Goal: Find specific page/section: Find specific page/section

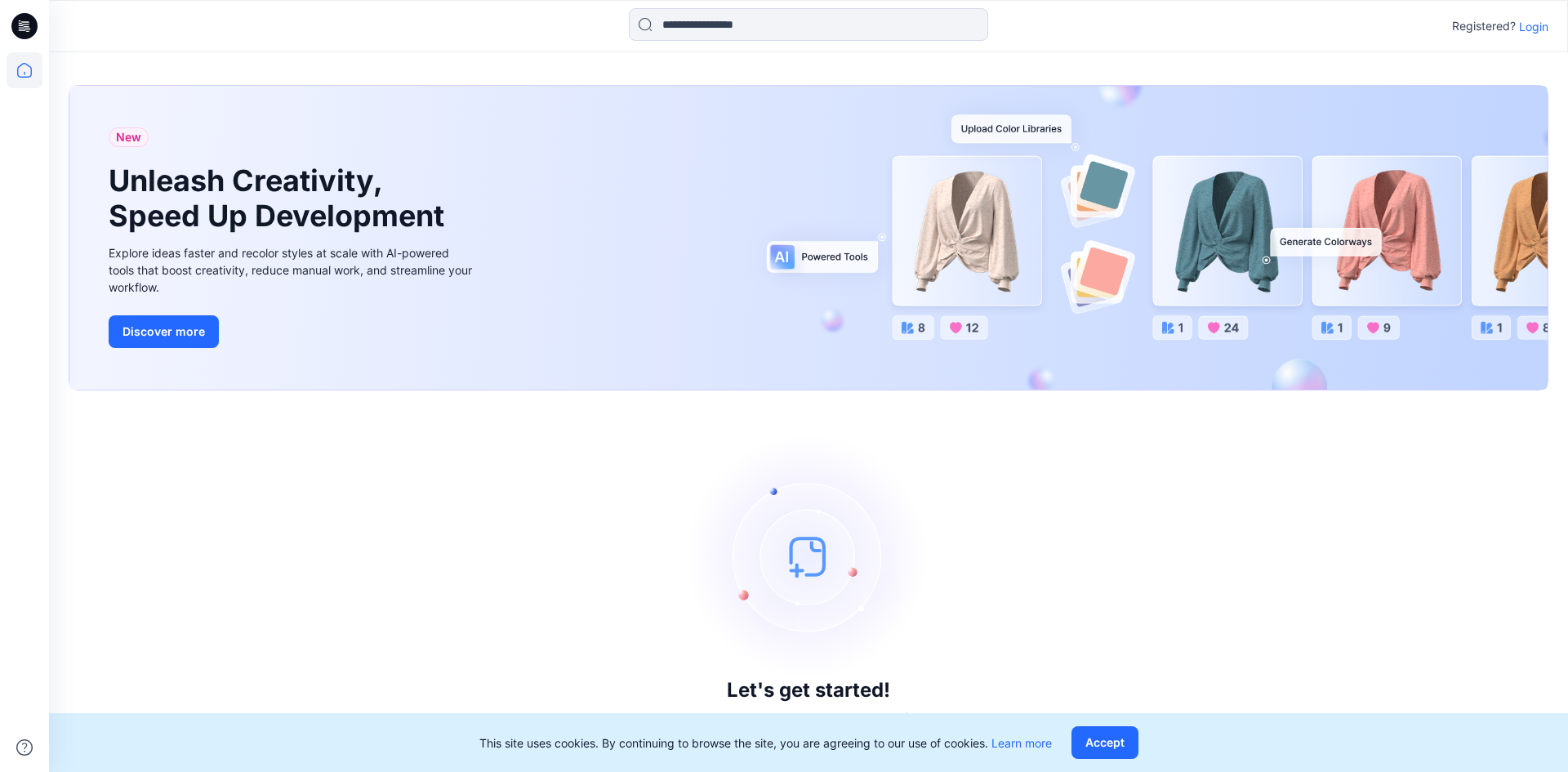
click at [1528, 25] on p "Login" at bounding box center [1534, 26] width 30 height 18
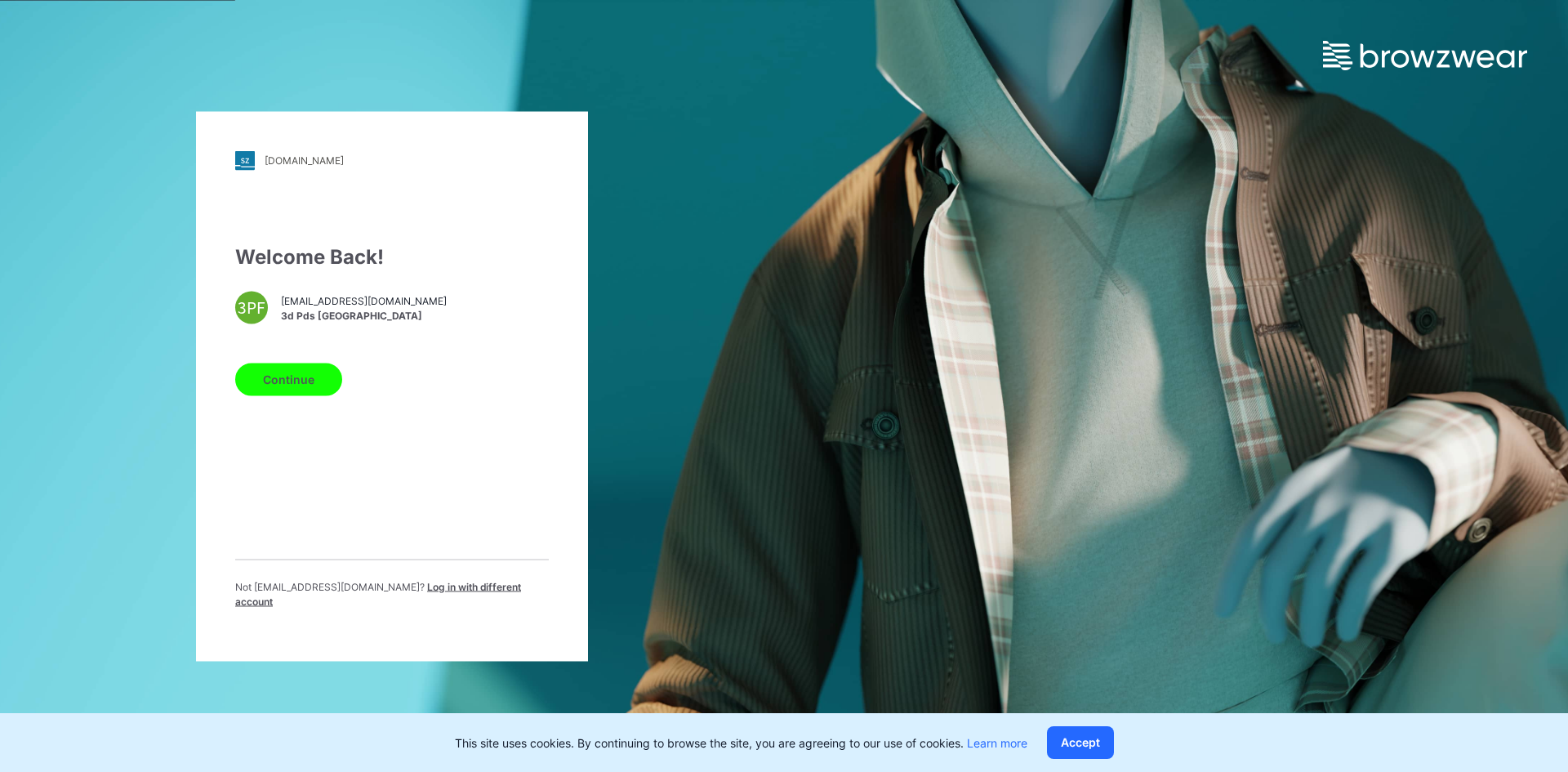
click at [323, 388] on button "Continue" at bounding box center [289, 378] width 107 height 32
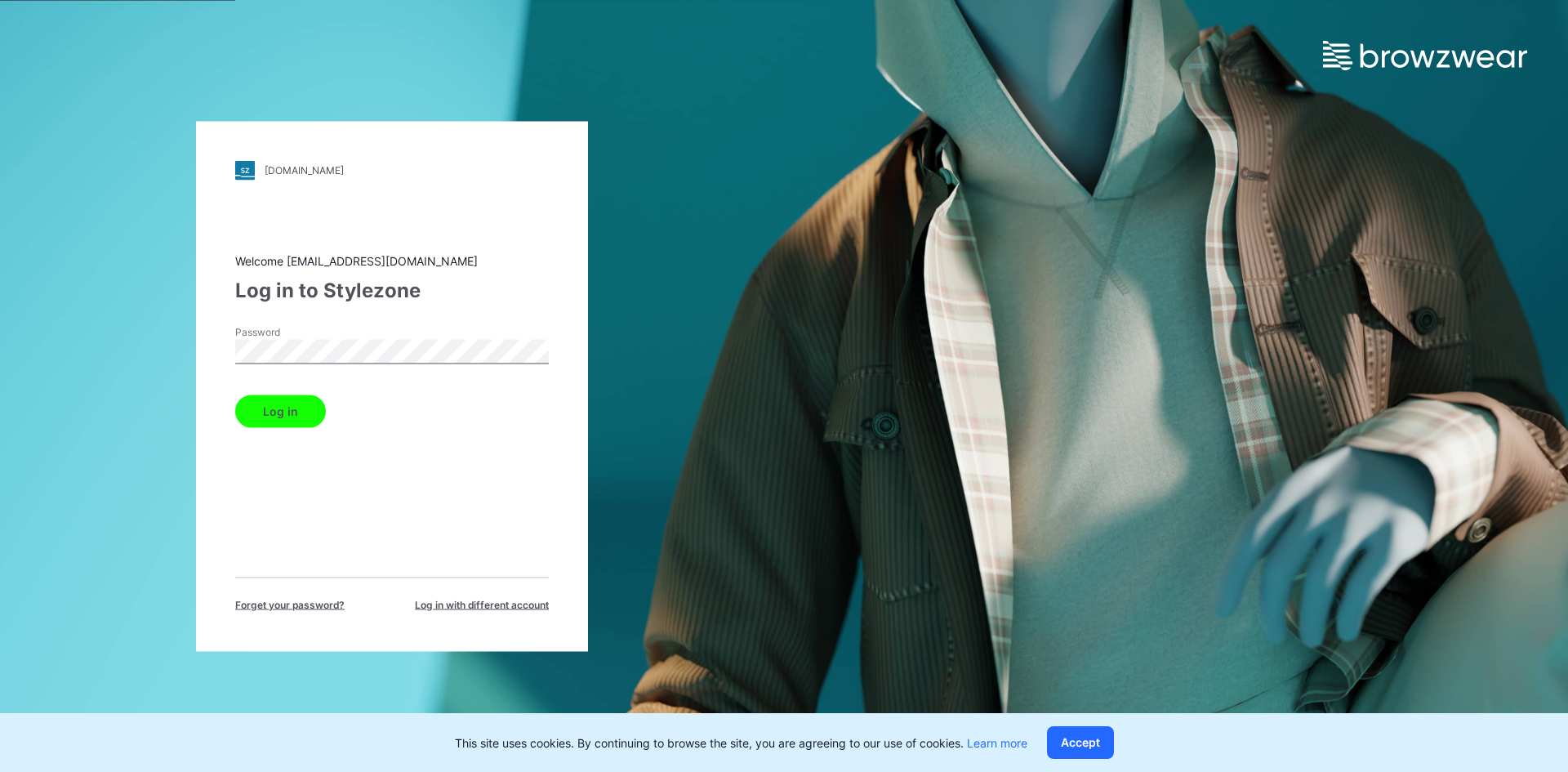
click at [295, 413] on button "Log in" at bounding box center [280, 411] width 90 height 32
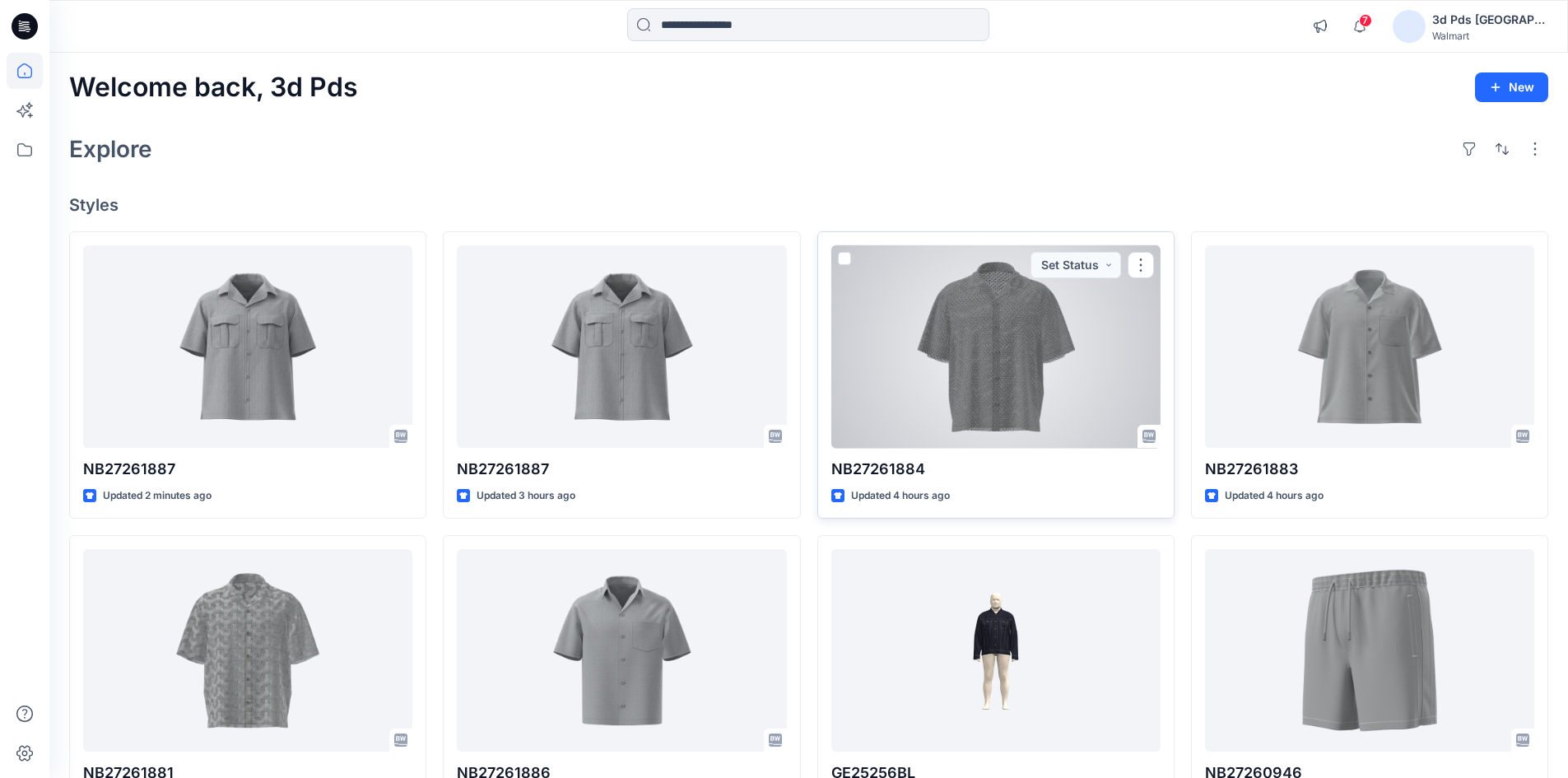
click at [958, 355] on div at bounding box center [996, 347] width 329 height 203
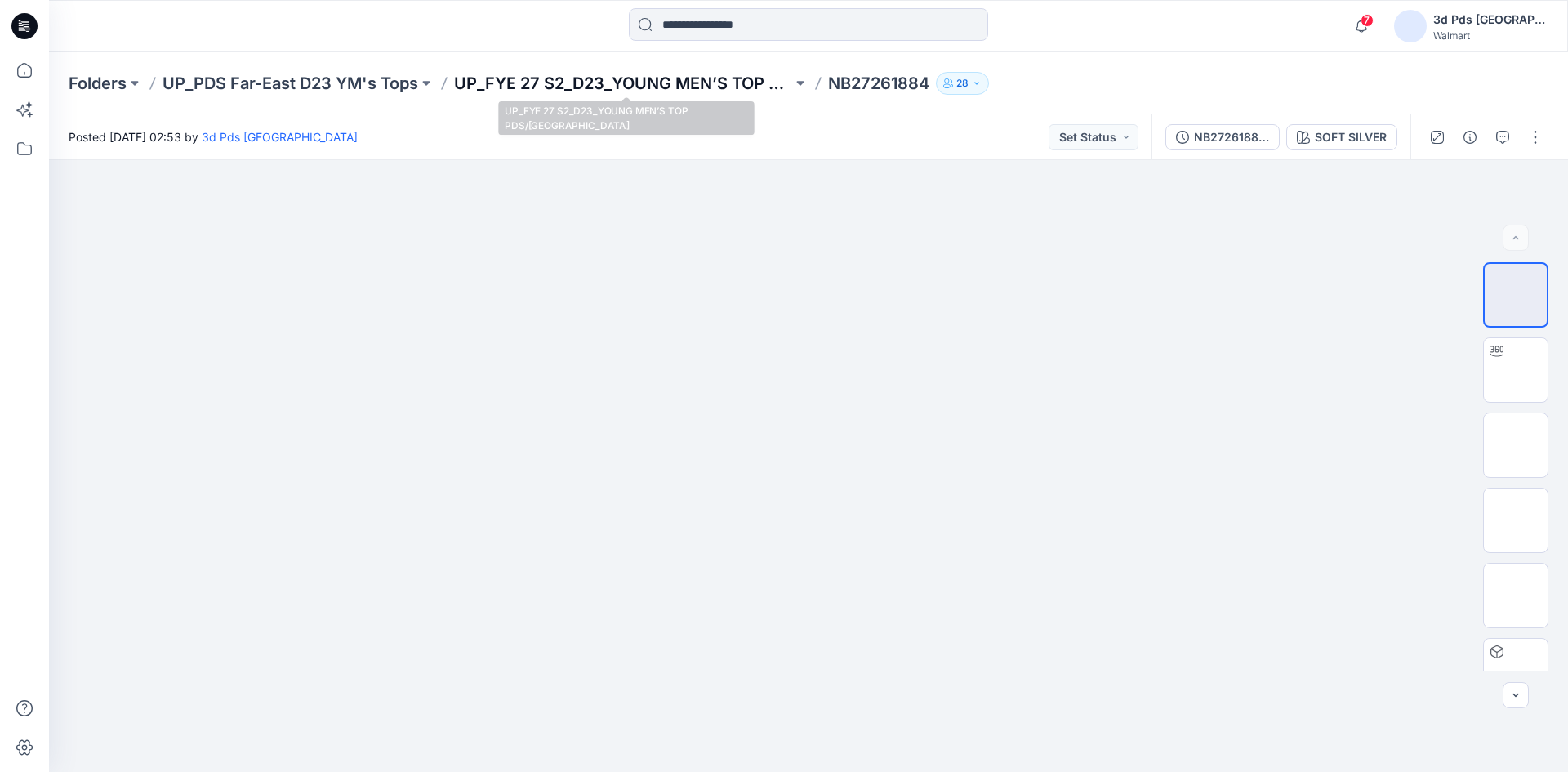
click at [624, 82] on p "UP_FYE 27 S2_D23_YOUNG MEN’S TOP PDS/[GEOGRAPHIC_DATA]" at bounding box center [622, 83] width 338 height 23
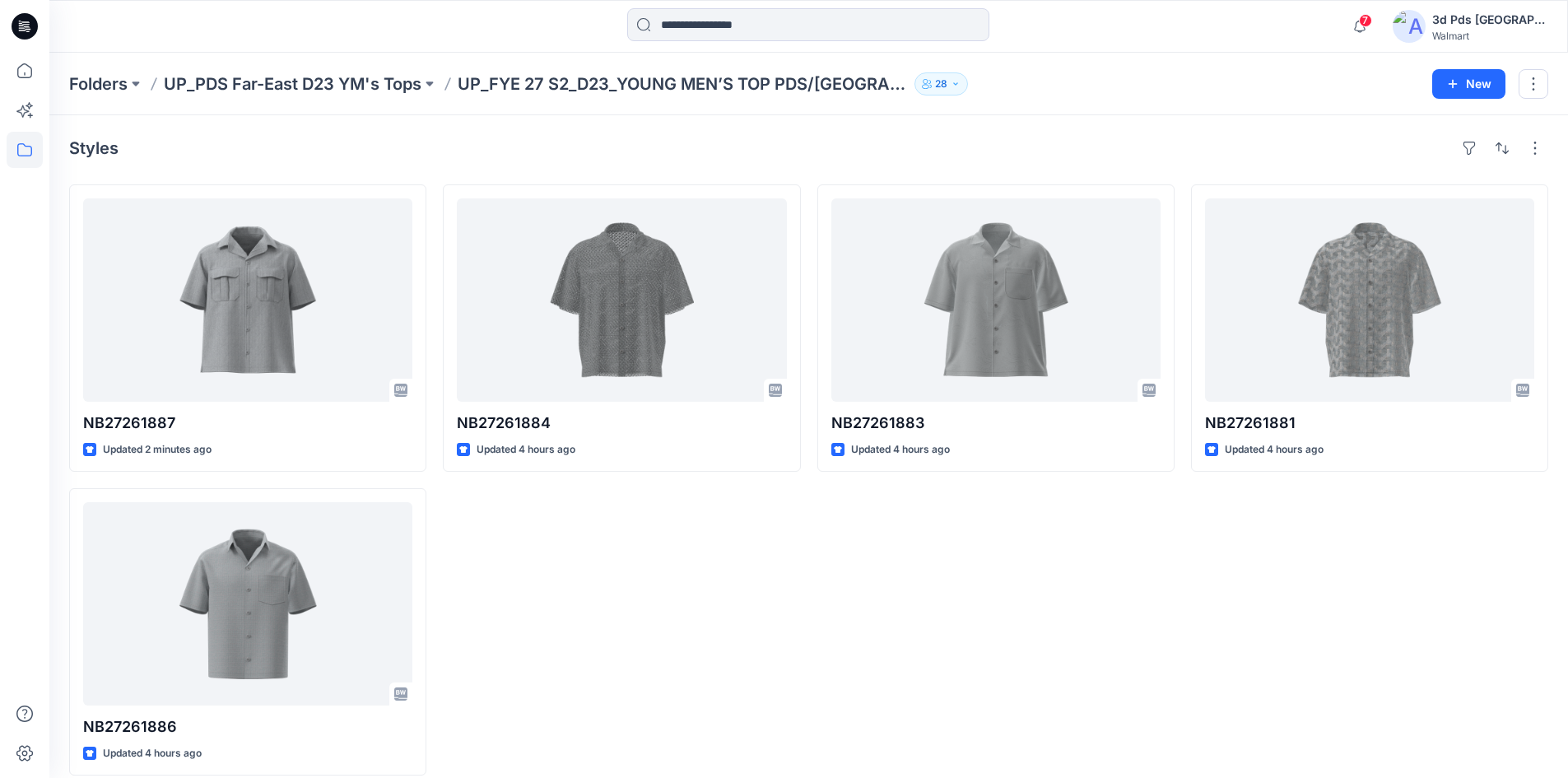
click at [636, 605] on div "NB27261884 Updated 4 hours ago" at bounding box center [622, 479] width 357 height 591
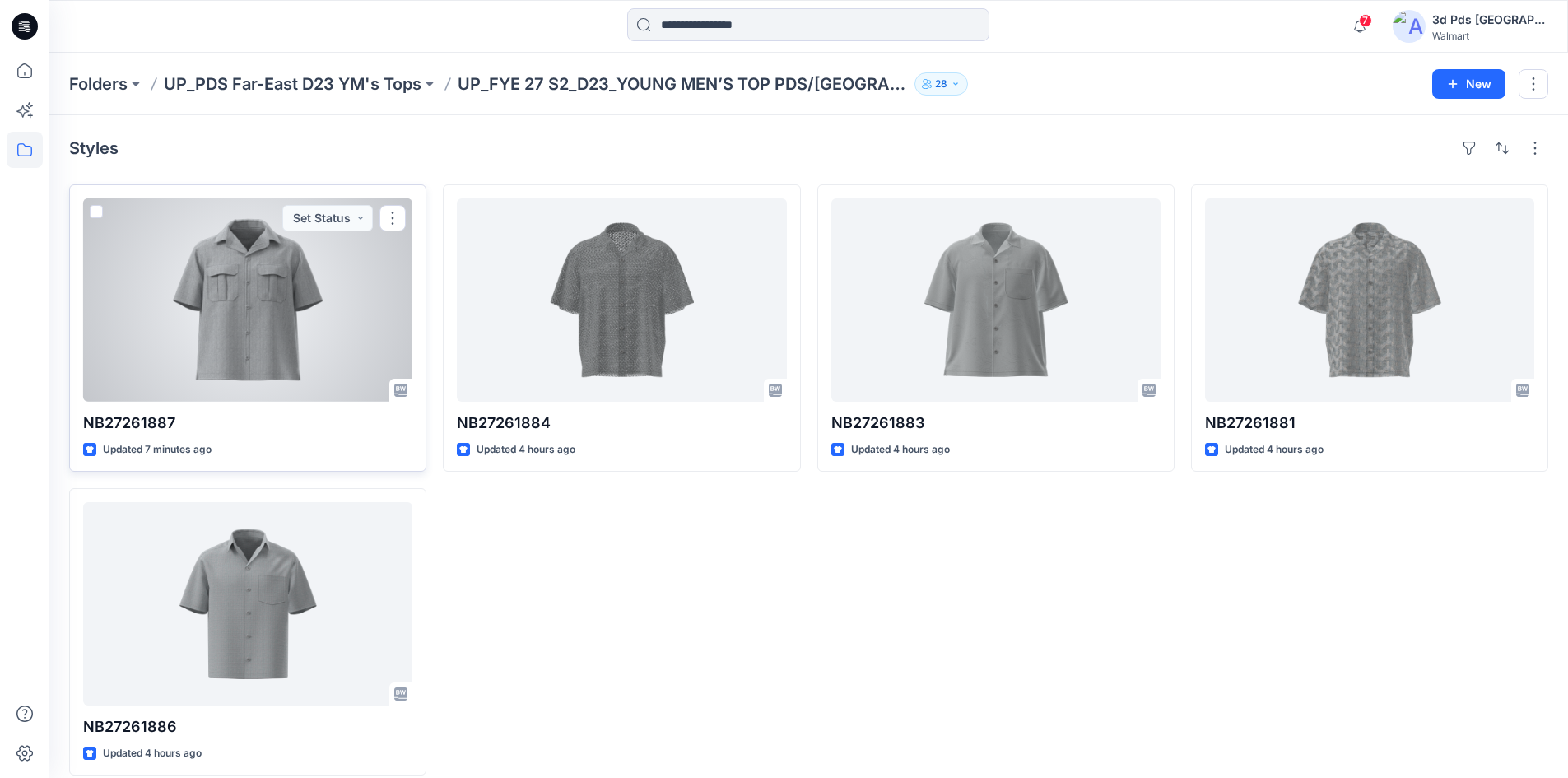
drag, startPoint x: 221, startPoint y: 320, endPoint x: 211, endPoint y: 339, distance: 21.5
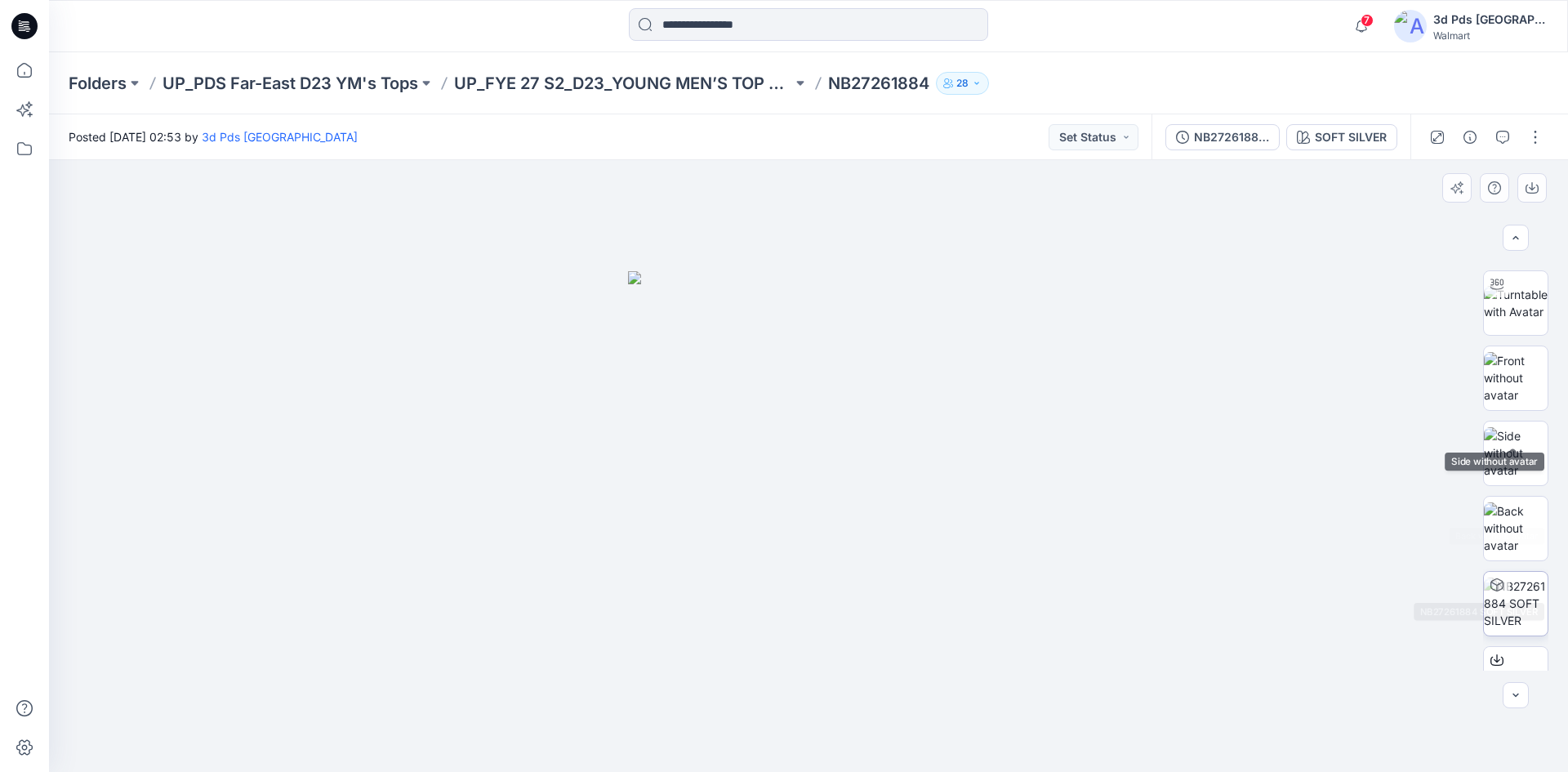
scroll to position [108, 0]
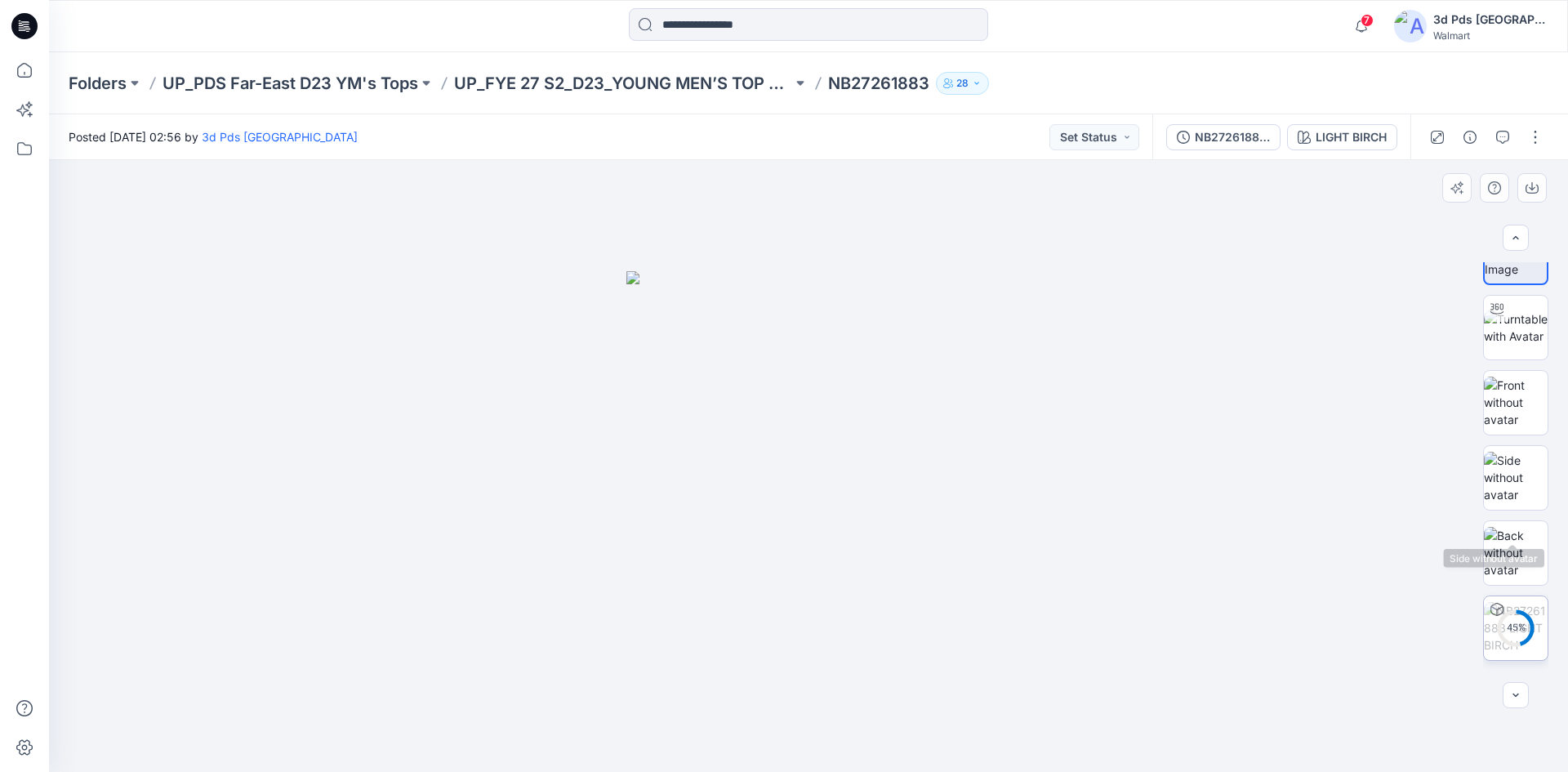
scroll to position [108, 0]
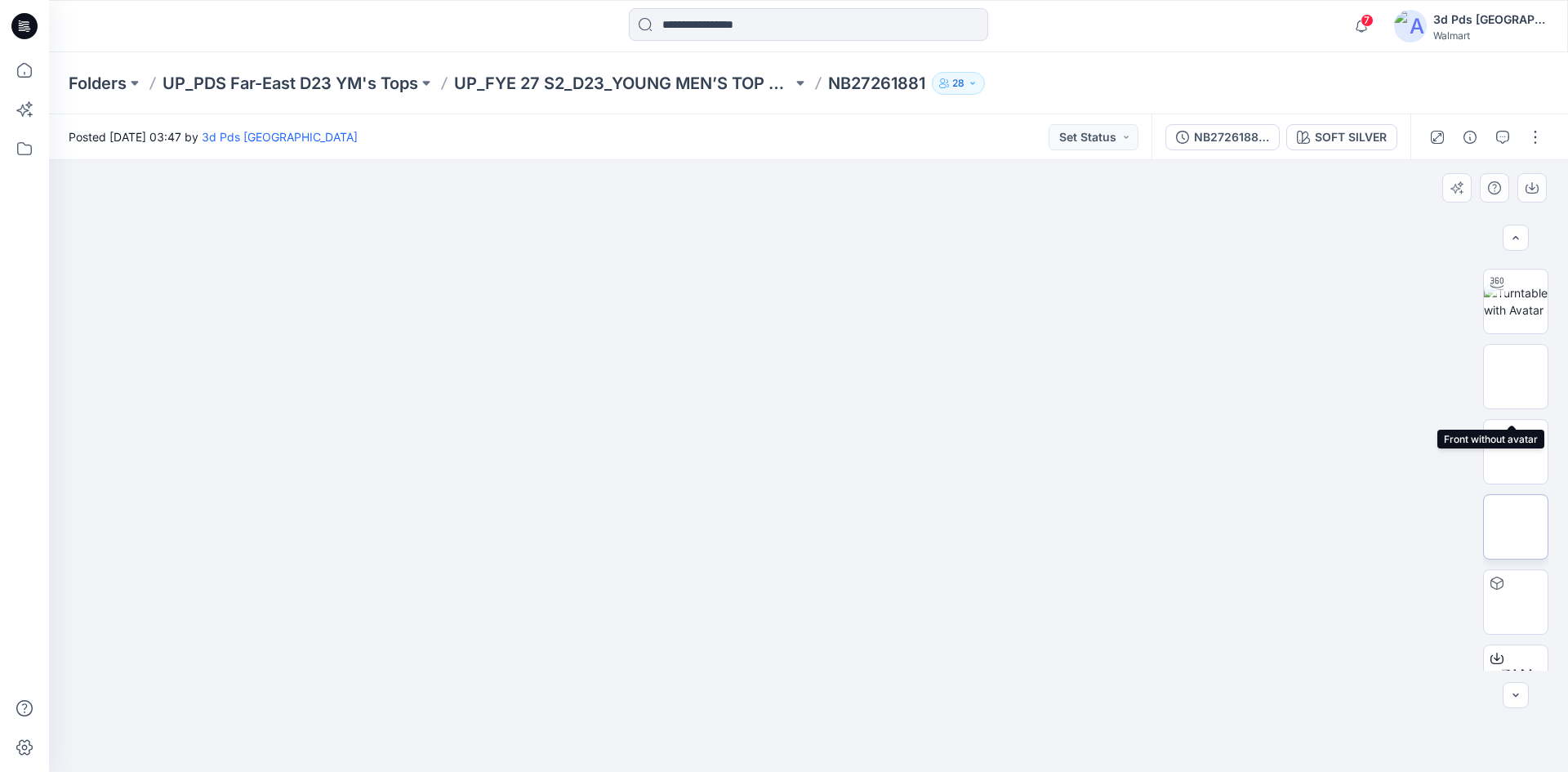
scroll to position [108, 0]
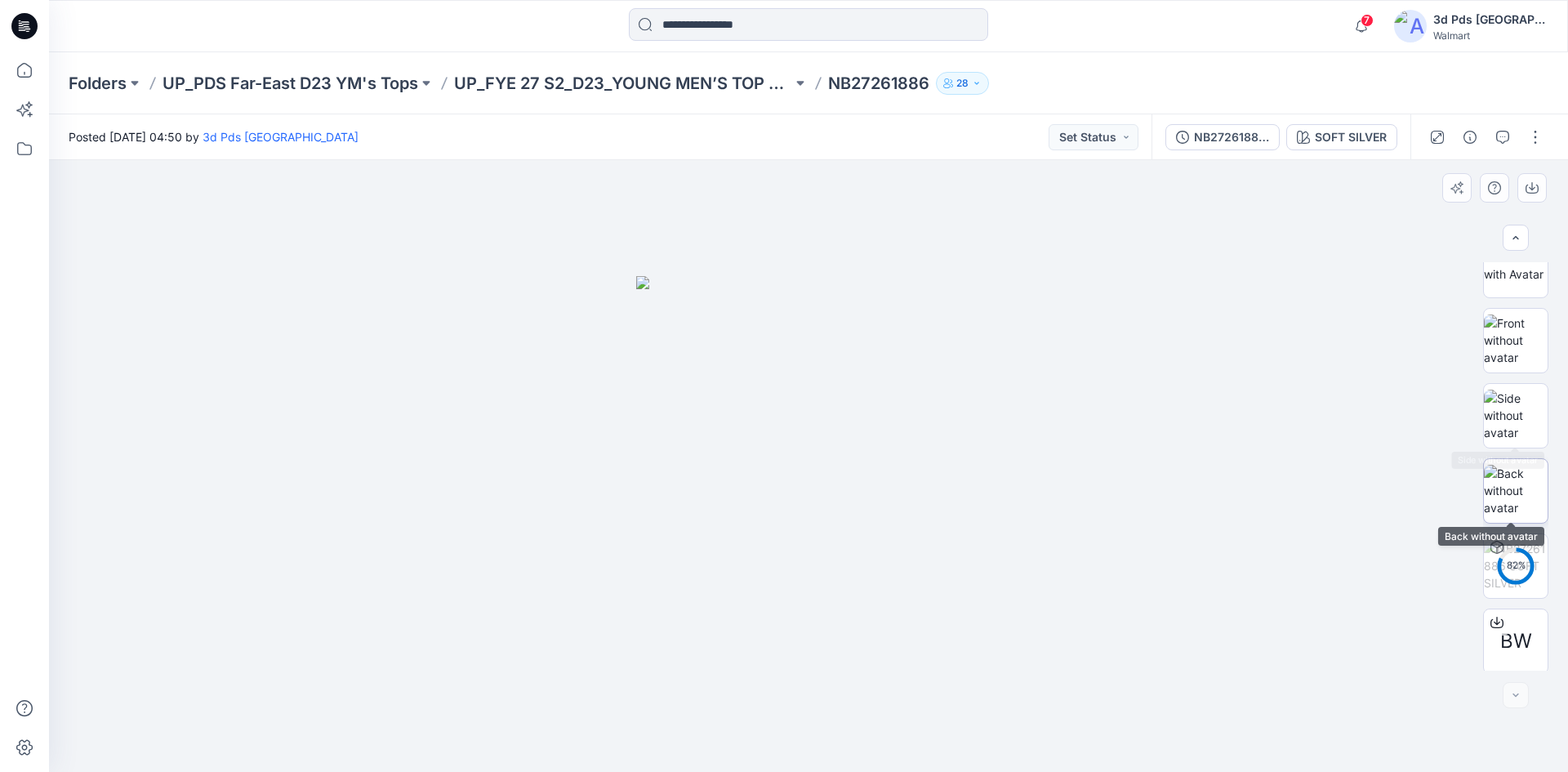
scroll to position [108, 0]
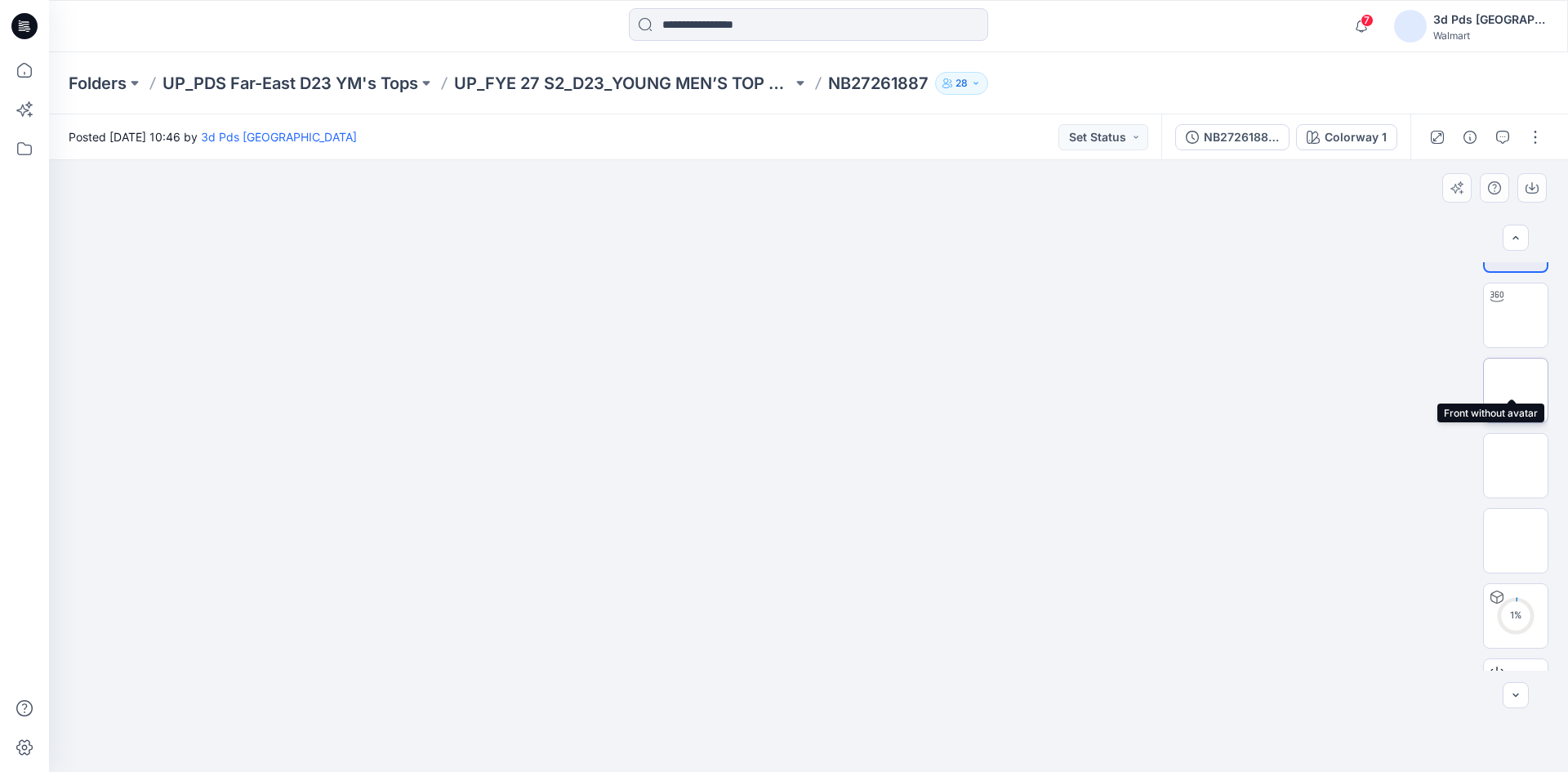
scroll to position [108, 0]
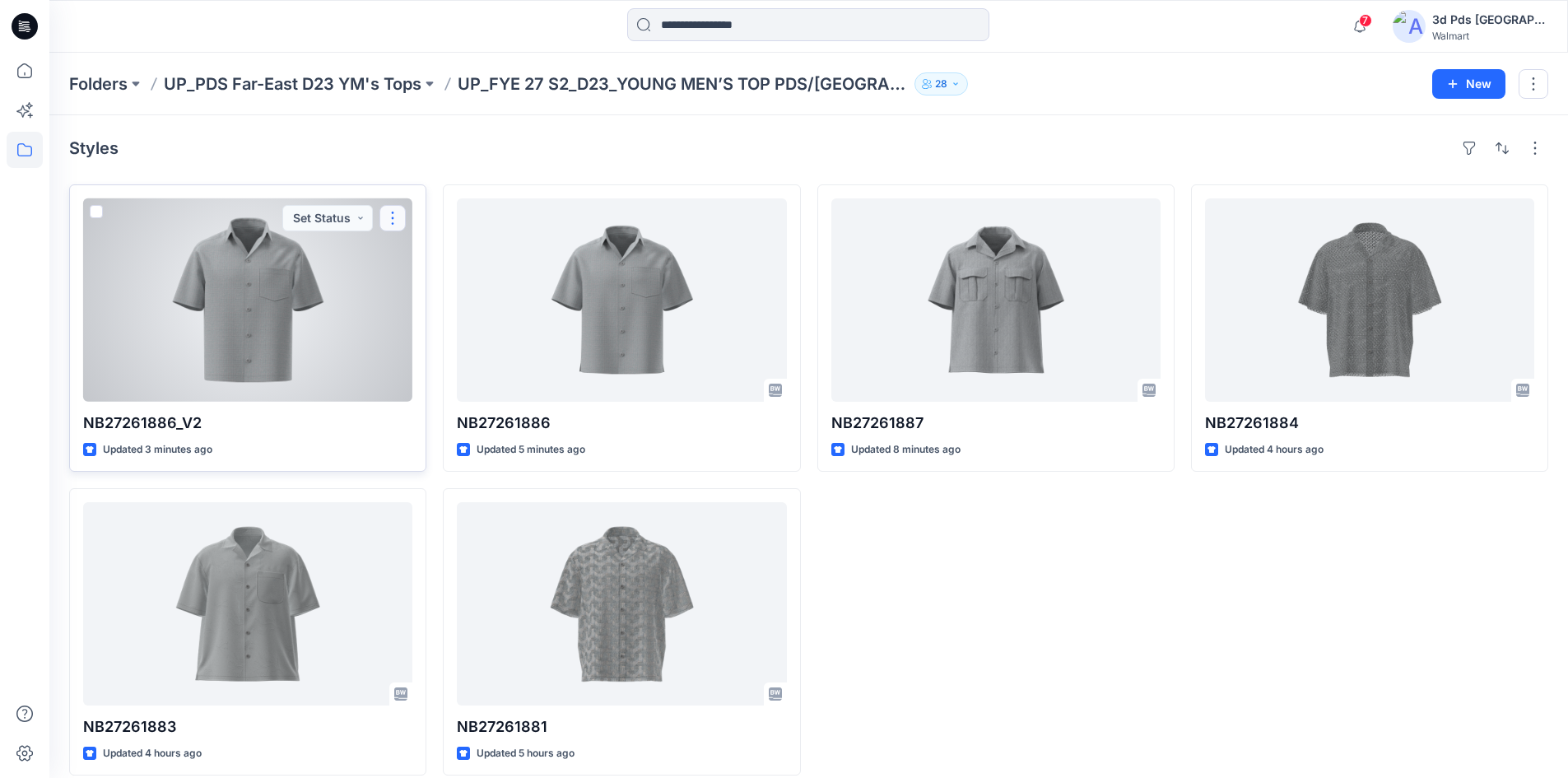
click at [387, 216] on button "button" at bounding box center [393, 218] width 27 height 27
click at [430, 259] on p "Edit" at bounding box center [422, 256] width 20 height 18
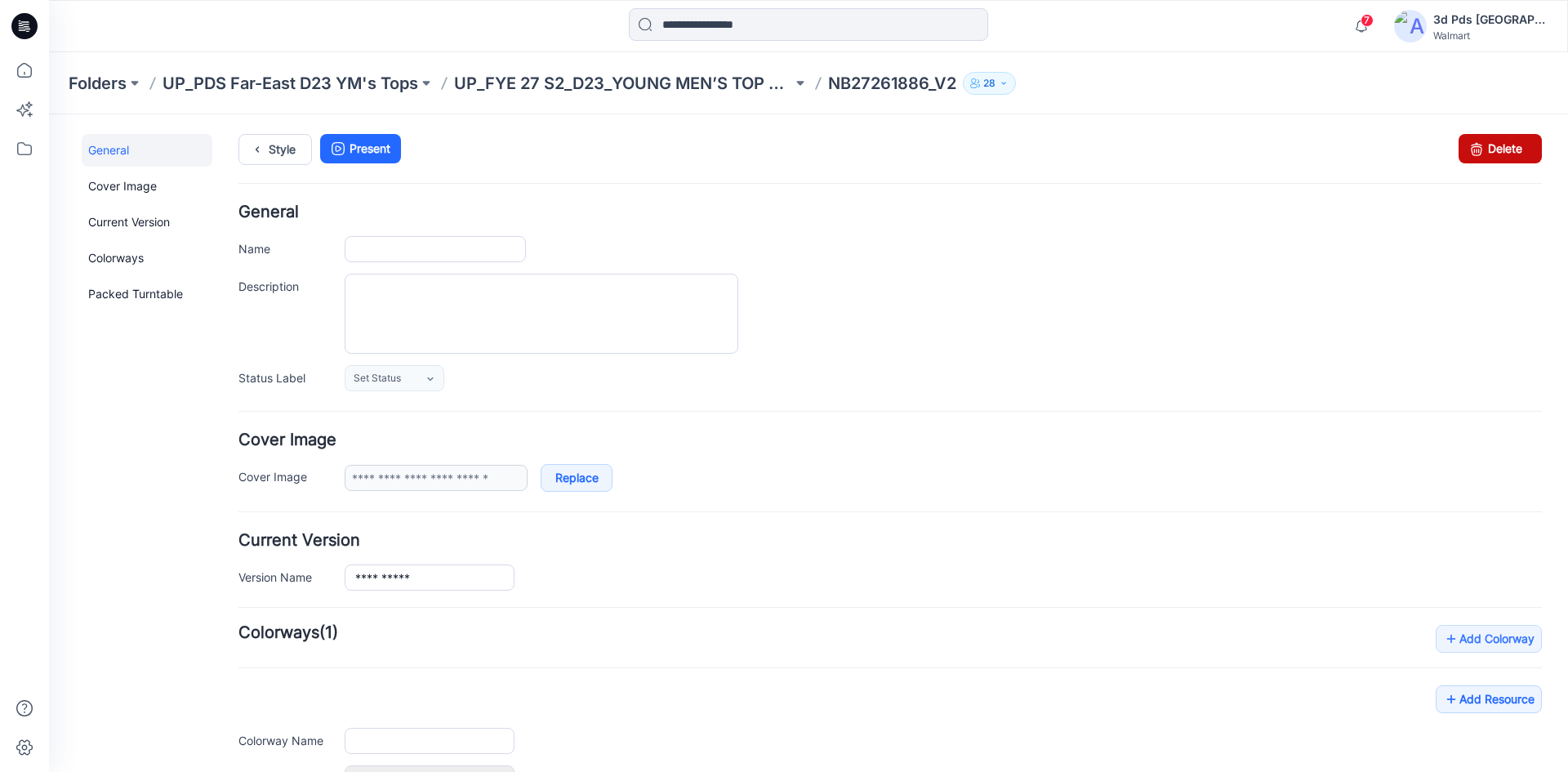
type input "**********"
click at [1476, 150] on link "Delete" at bounding box center [1500, 149] width 83 height 30
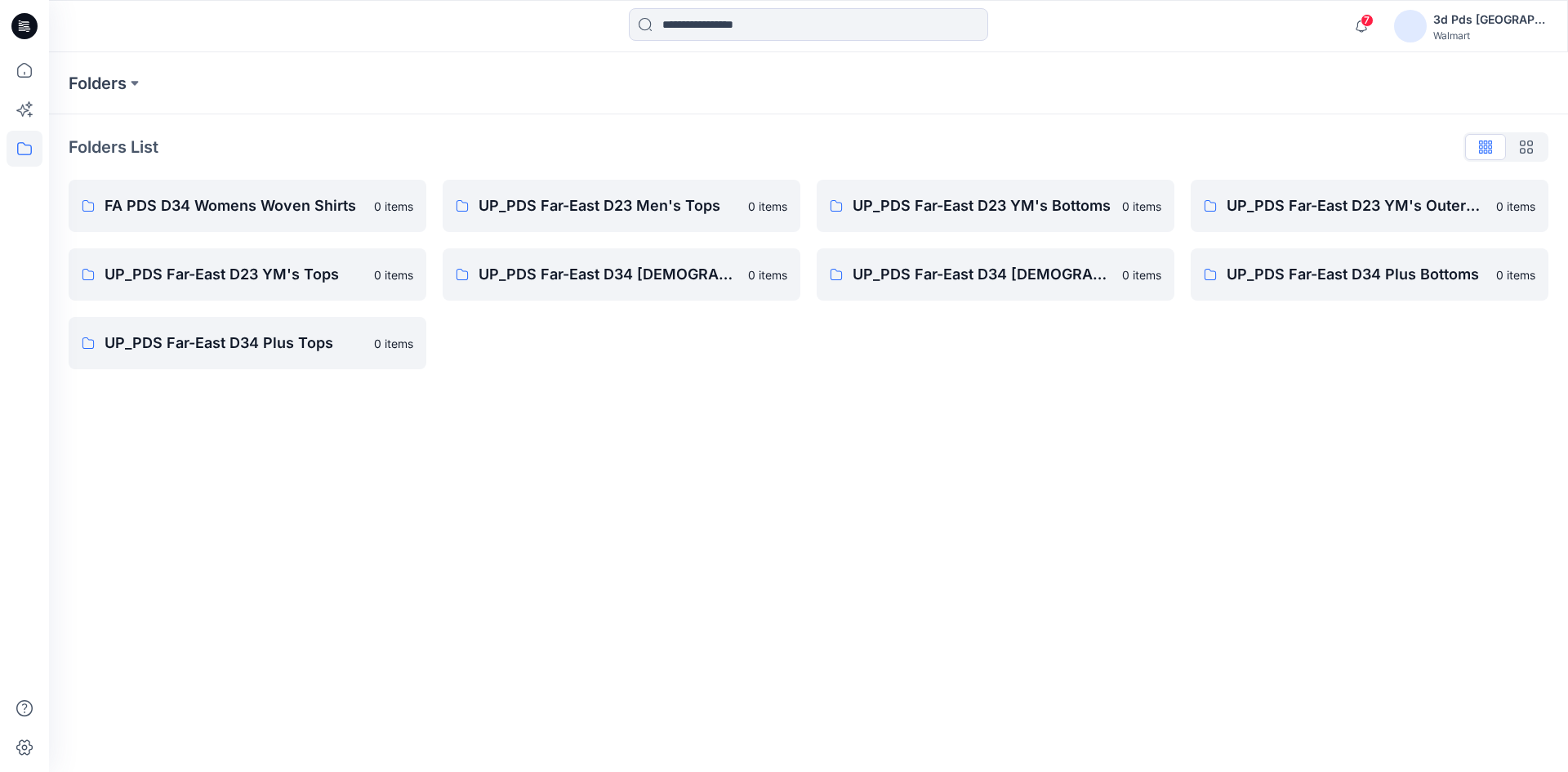
click at [744, 352] on div "UP_PDS Far-East D23 Men's Tops 0 items UP_PDS Far-East D34 Ladies Bottoms 0 ite…" at bounding box center [621, 275] width 358 height 189
click at [22, 29] on icon at bounding box center [25, 26] width 26 height 26
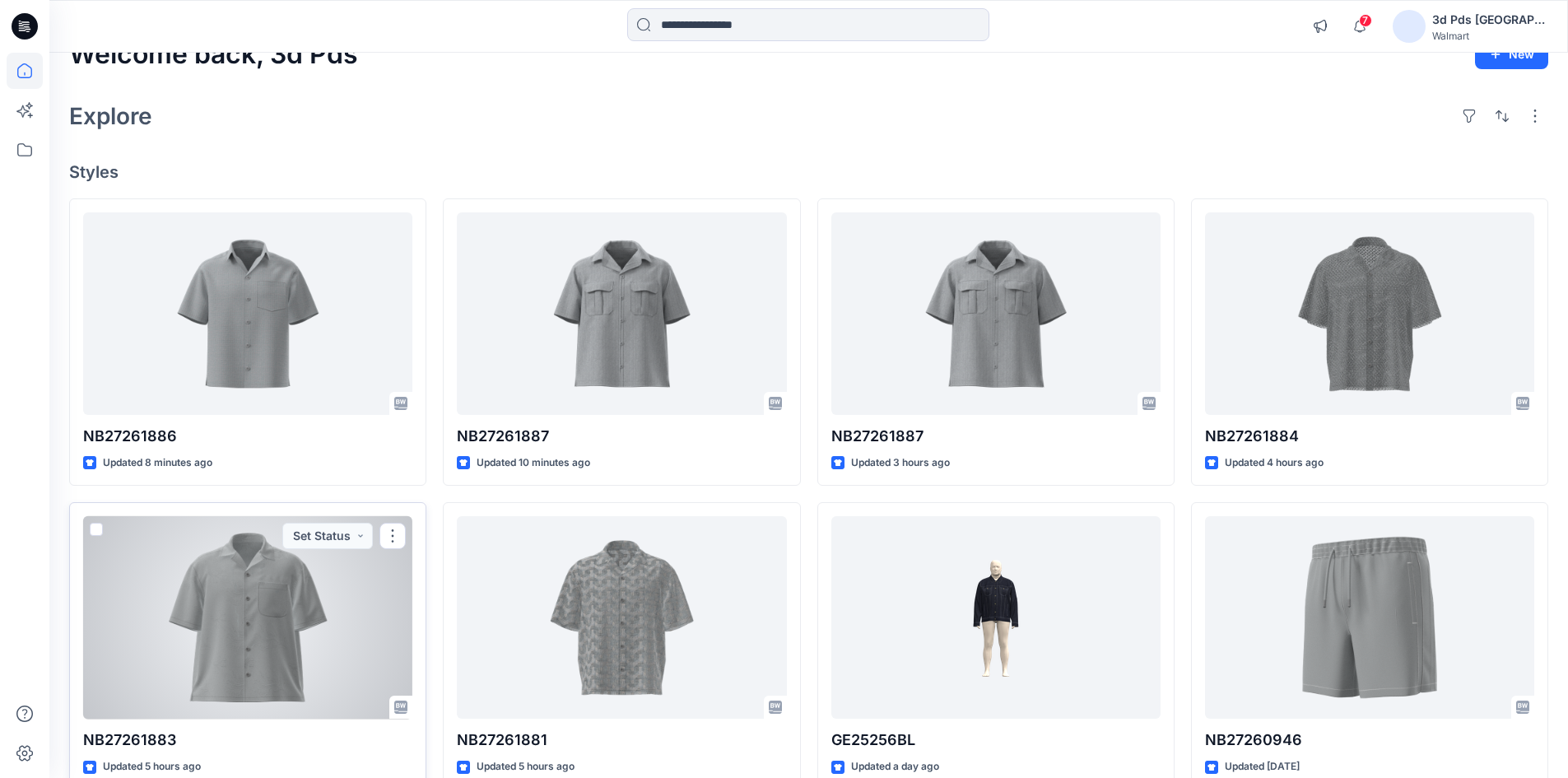
scroll to position [164, 0]
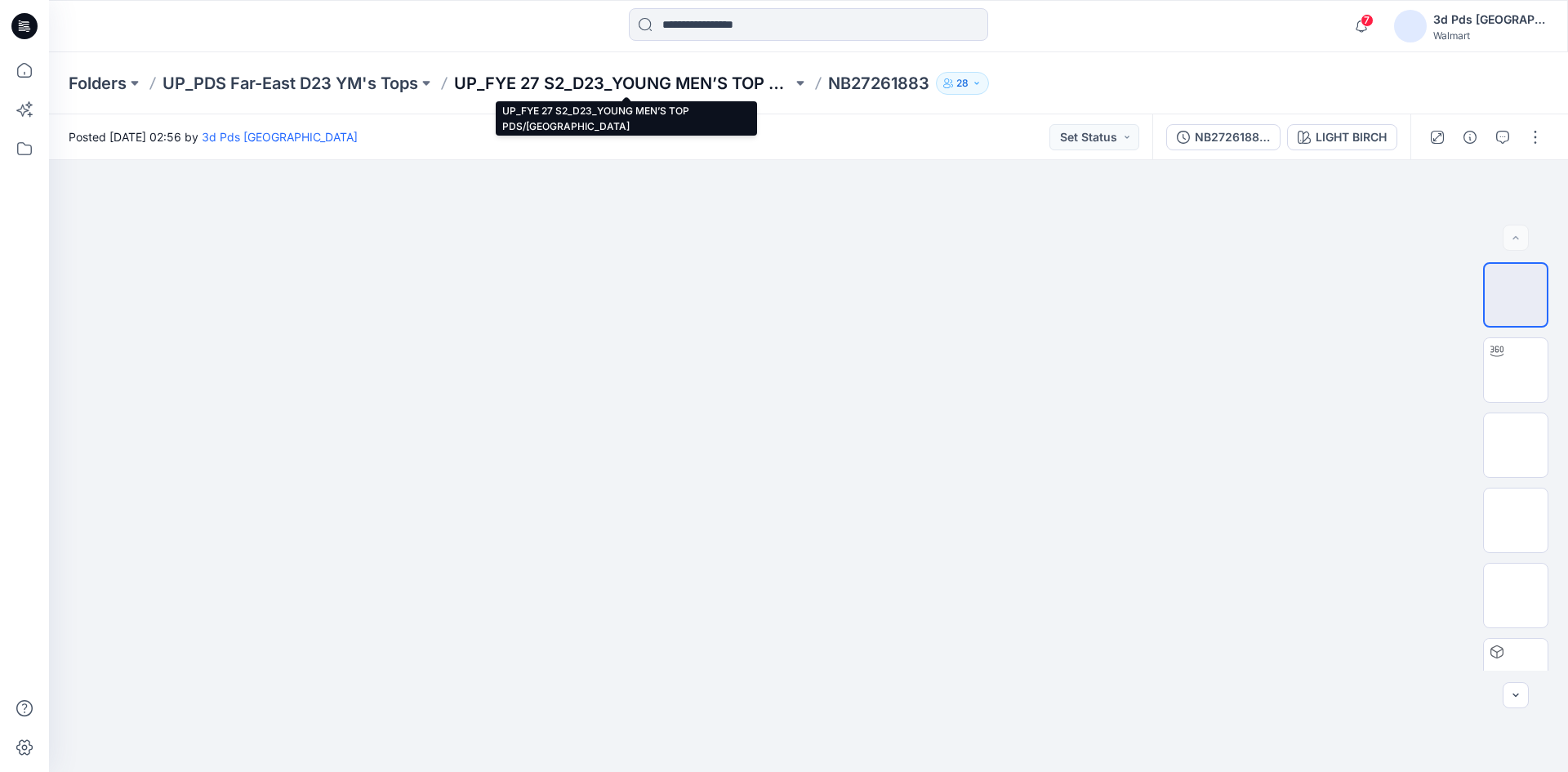
click at [625, 89] on p "UP_FYE 27 S2_D23_YOUNG MEN’S TOP PDS/[GEOGRAPHIC_DATA]" at bounding box center [622, 83] width 338 height 23
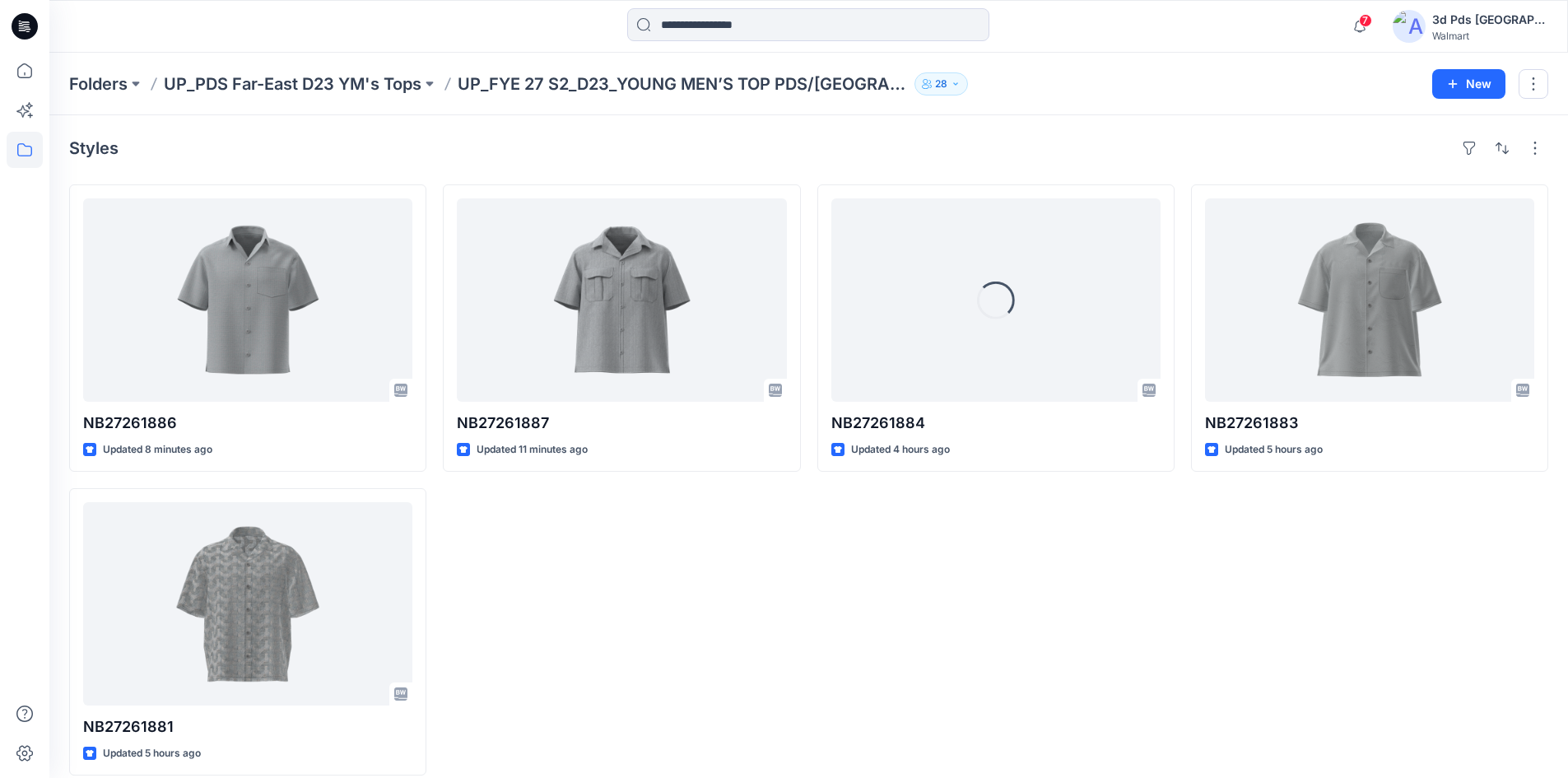
click at [718, 570] on div "NB27261887 Updated 11 minutes ago" at bounding box center [622, 479] width 357 height 591
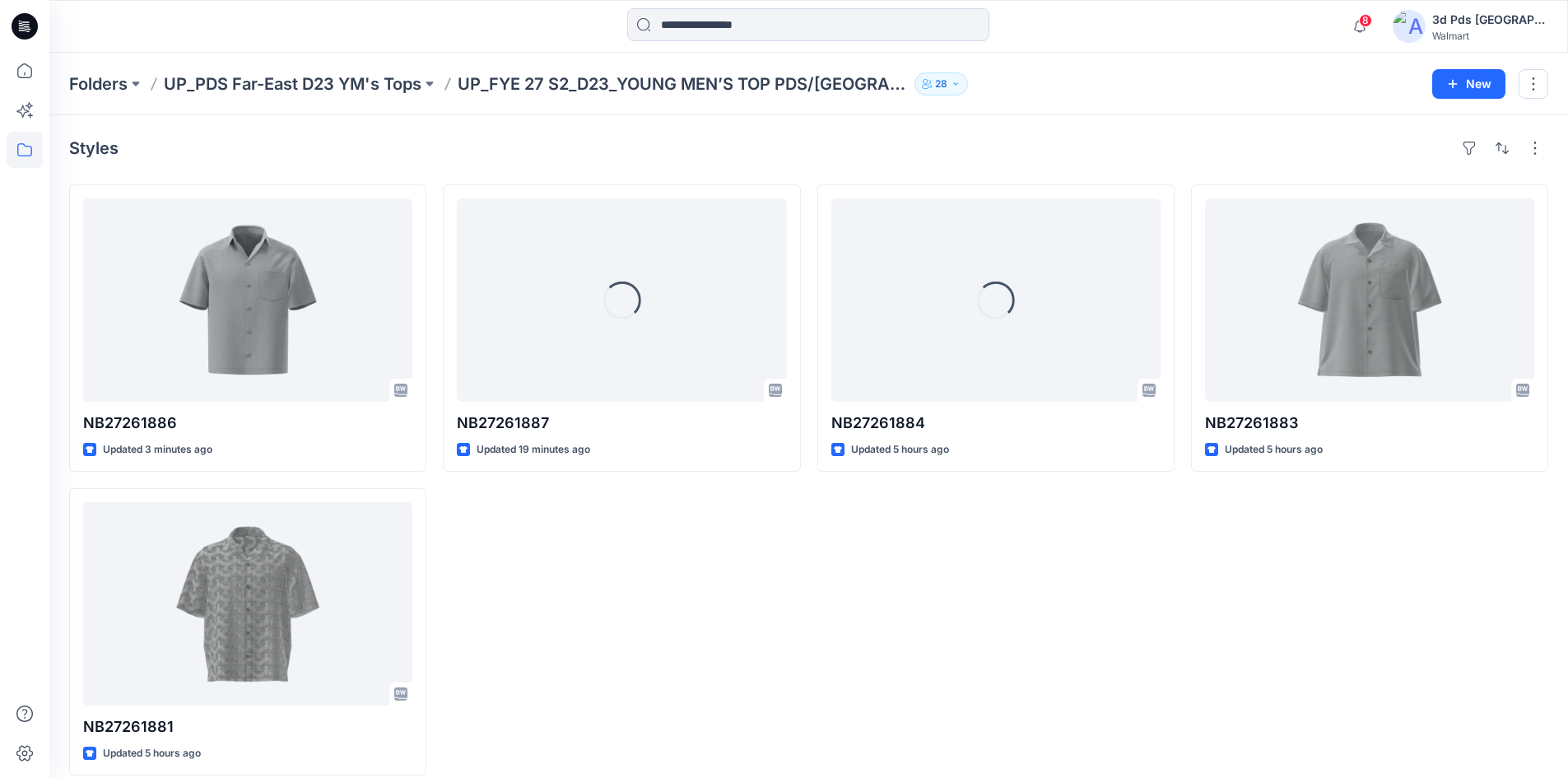
click at [617, 621] on div "Loading... NB27261887 Updated 19 minutes ago" at bounding box center [622, 479] width 357 height 591
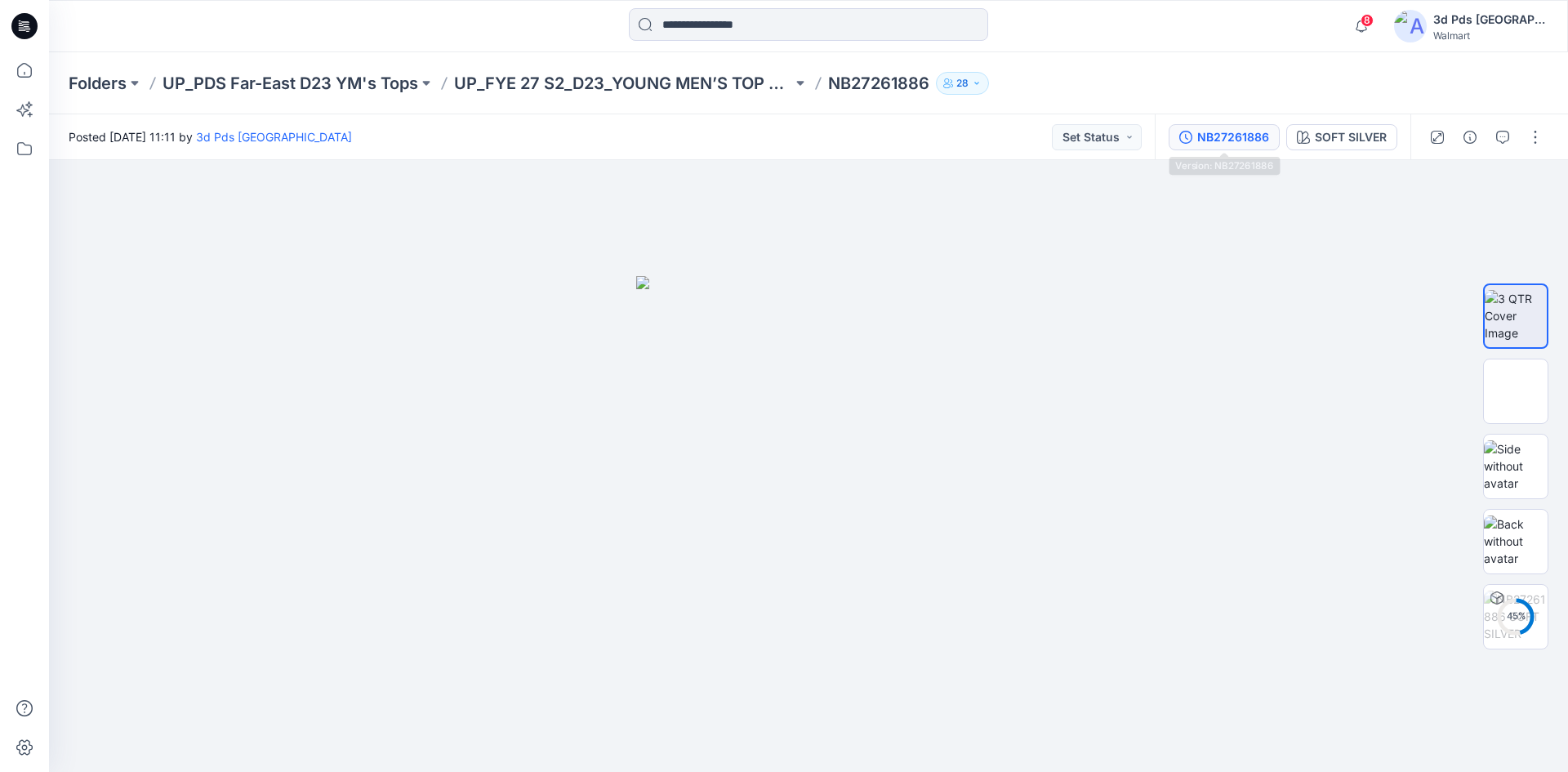
click at [1246, 144] on div "NB27261886" at bounding box center [1233, 137] width 72 height 18
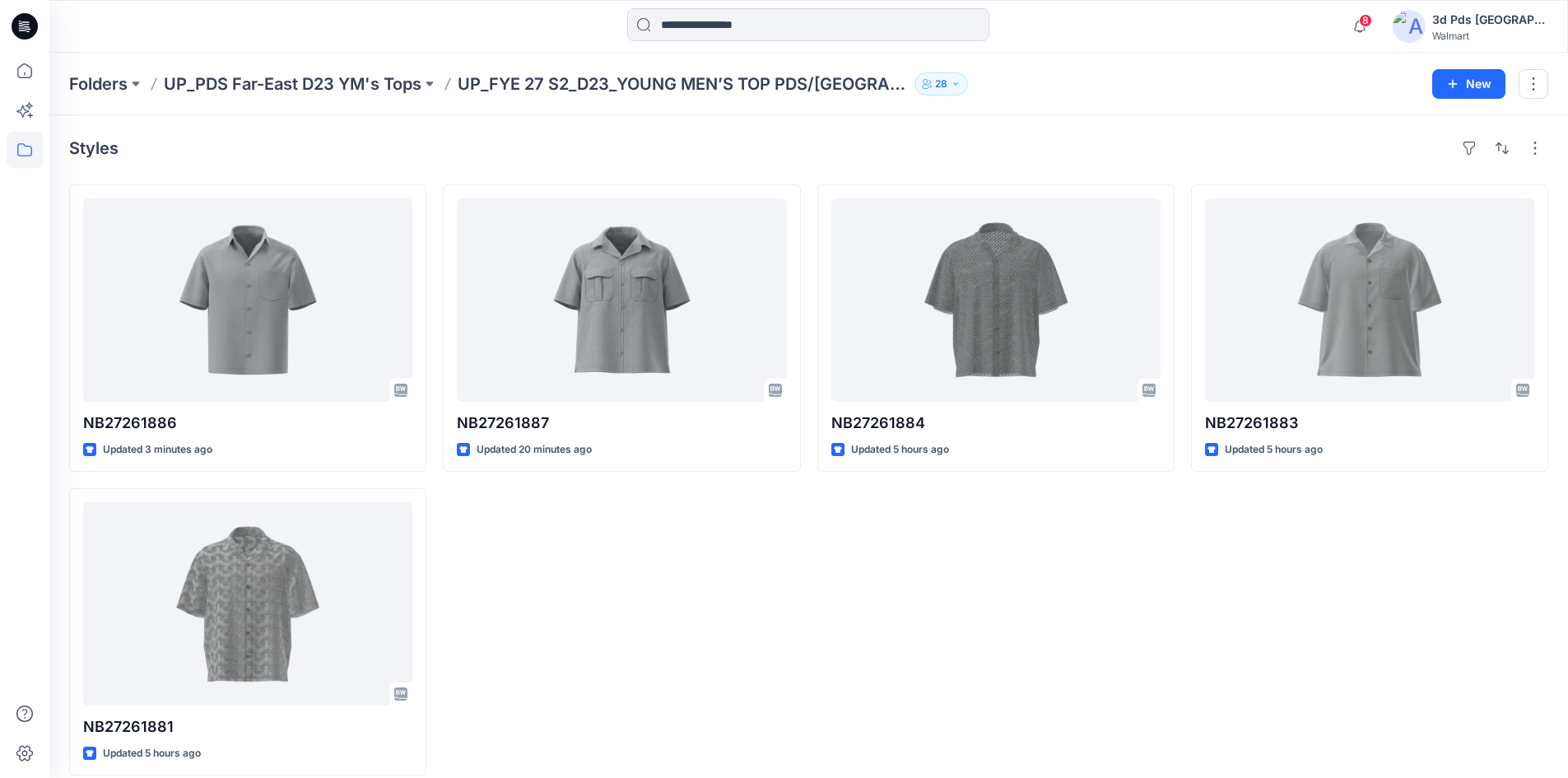
click at [664, 544] on div "NB27261887 Updated 20 minutes ago" at bounding box center [622, 479] width 357 height 591
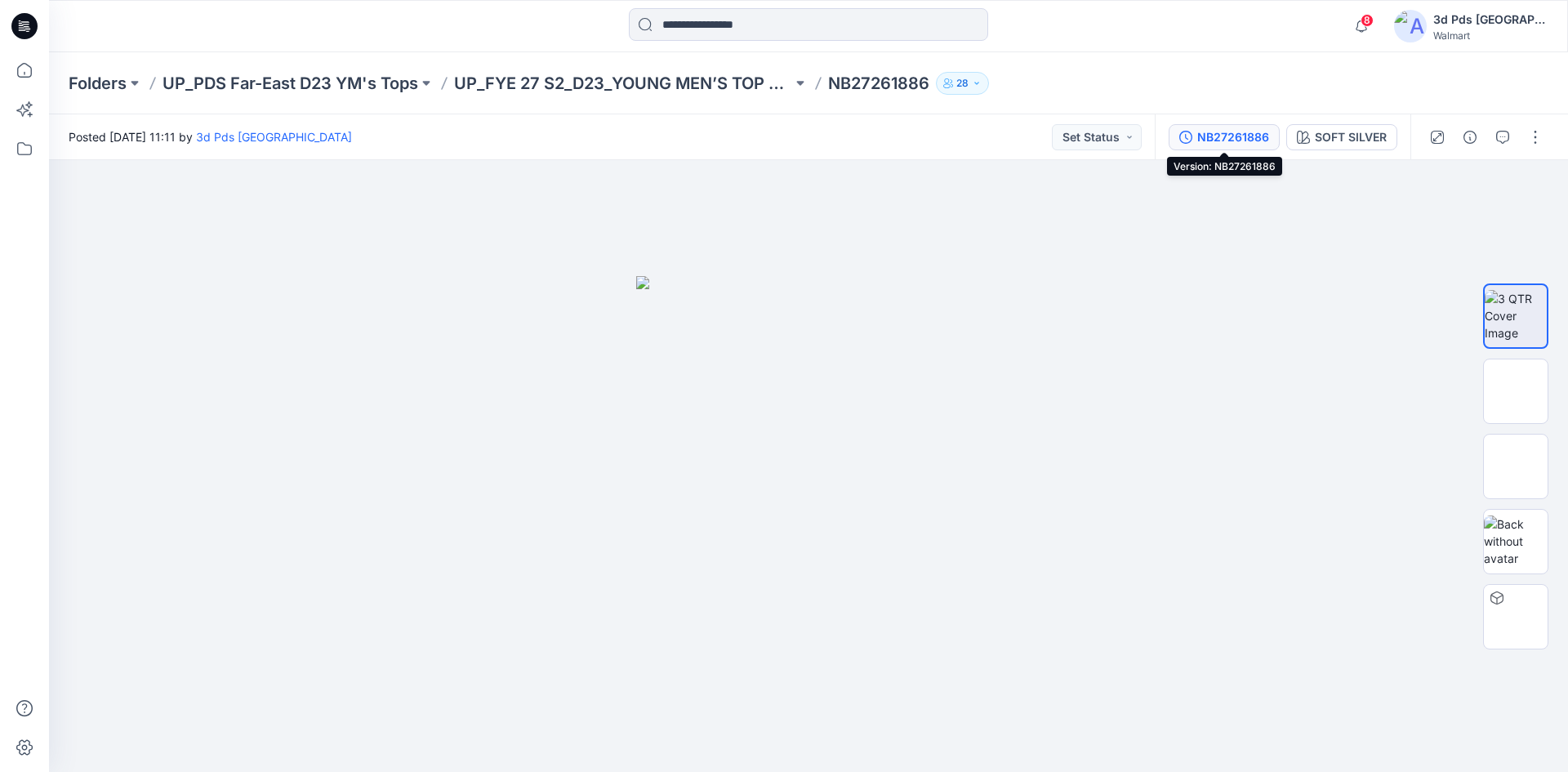
click at [1240, 146] on div "NB27261886" at bounding box center [1233, 137] width 72 height 18
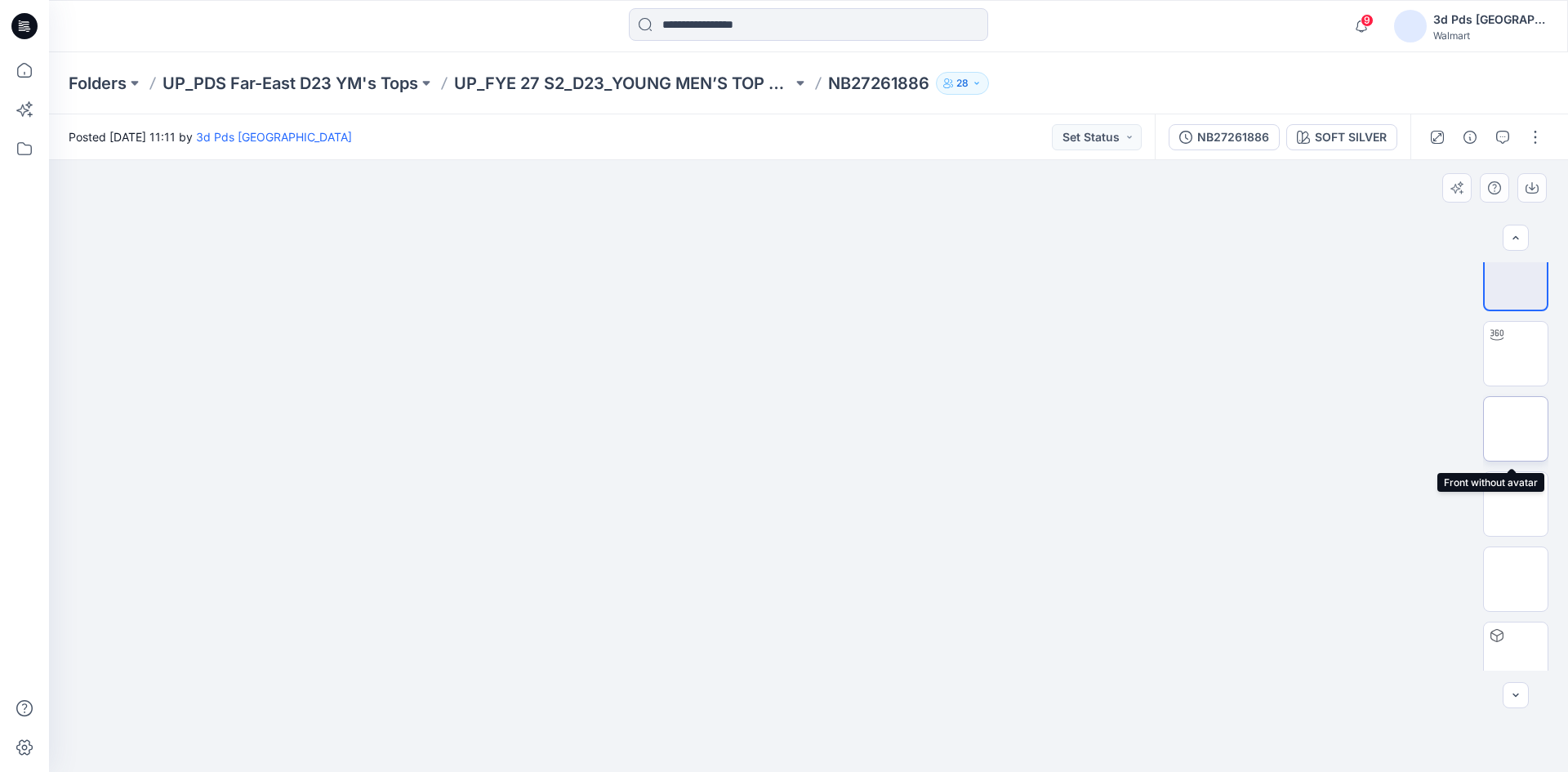
scroll to position [32, 0]
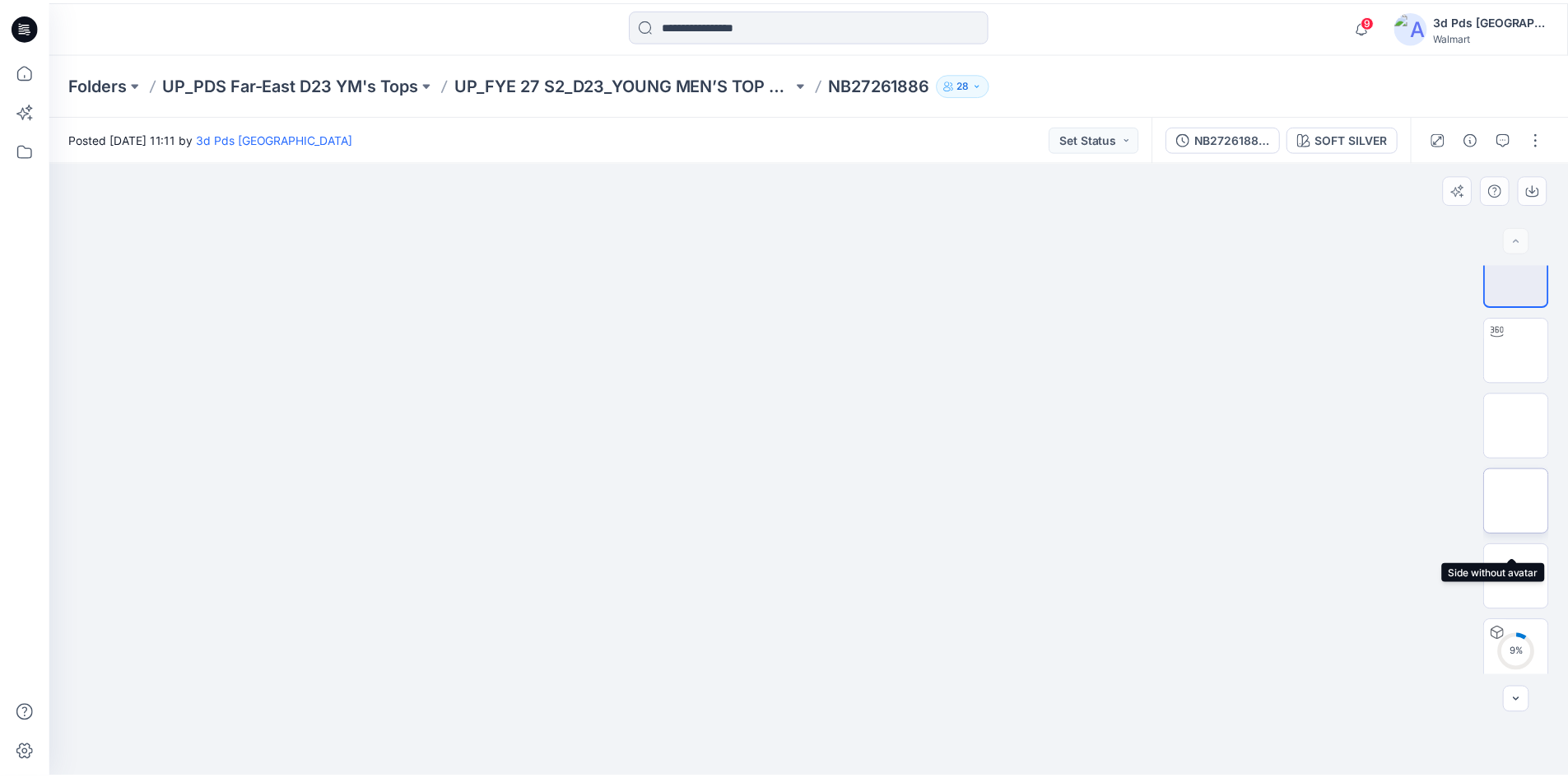
scroll to position [33, 0]
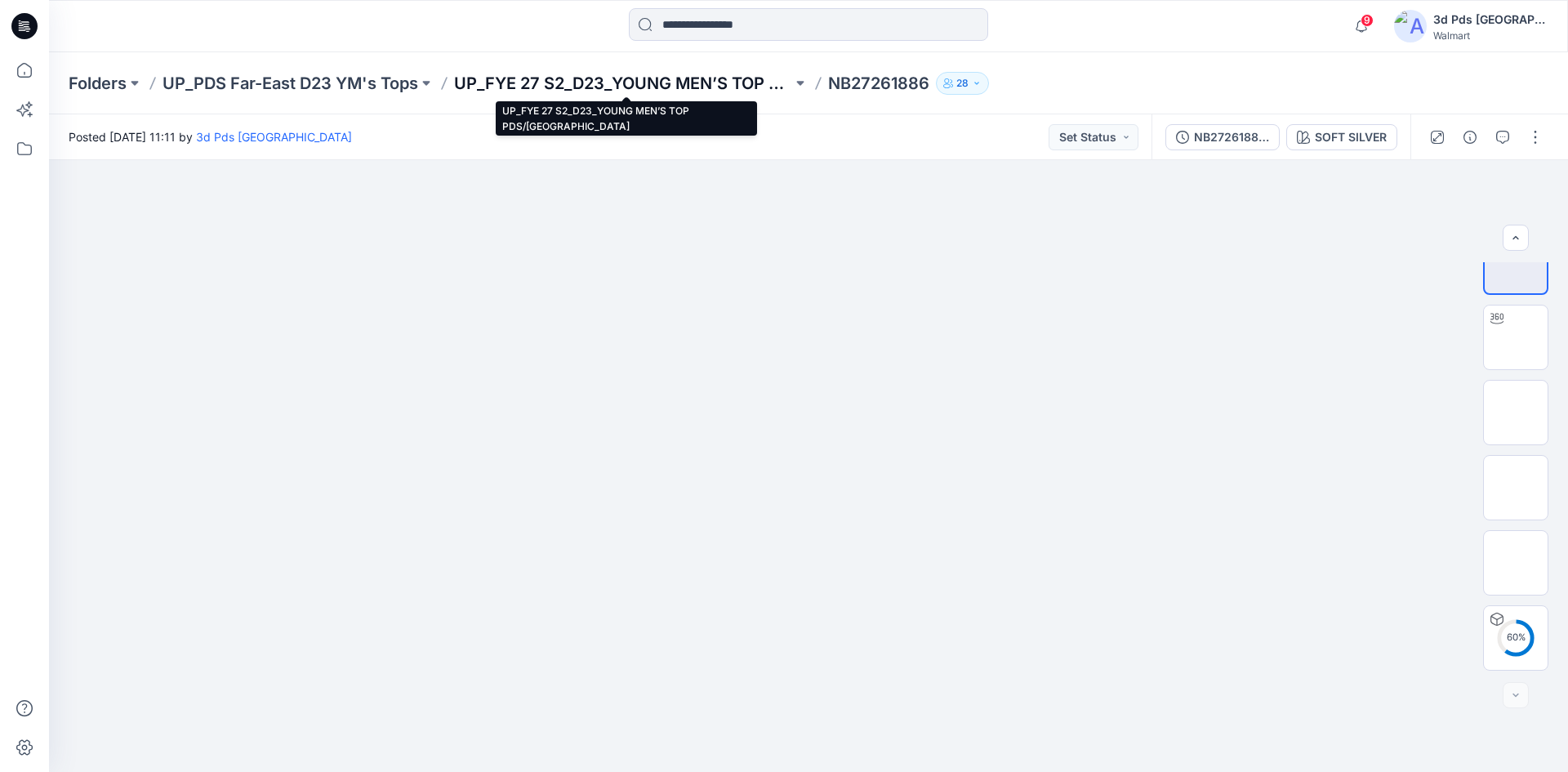
click at [664, 88] on p "UP_FYE 27 S2_D23_YOUNG MEN’S TOP PDS/[GEOGRAPHIC_DATA]" at bounding box center [622, 83] width 338 height 23
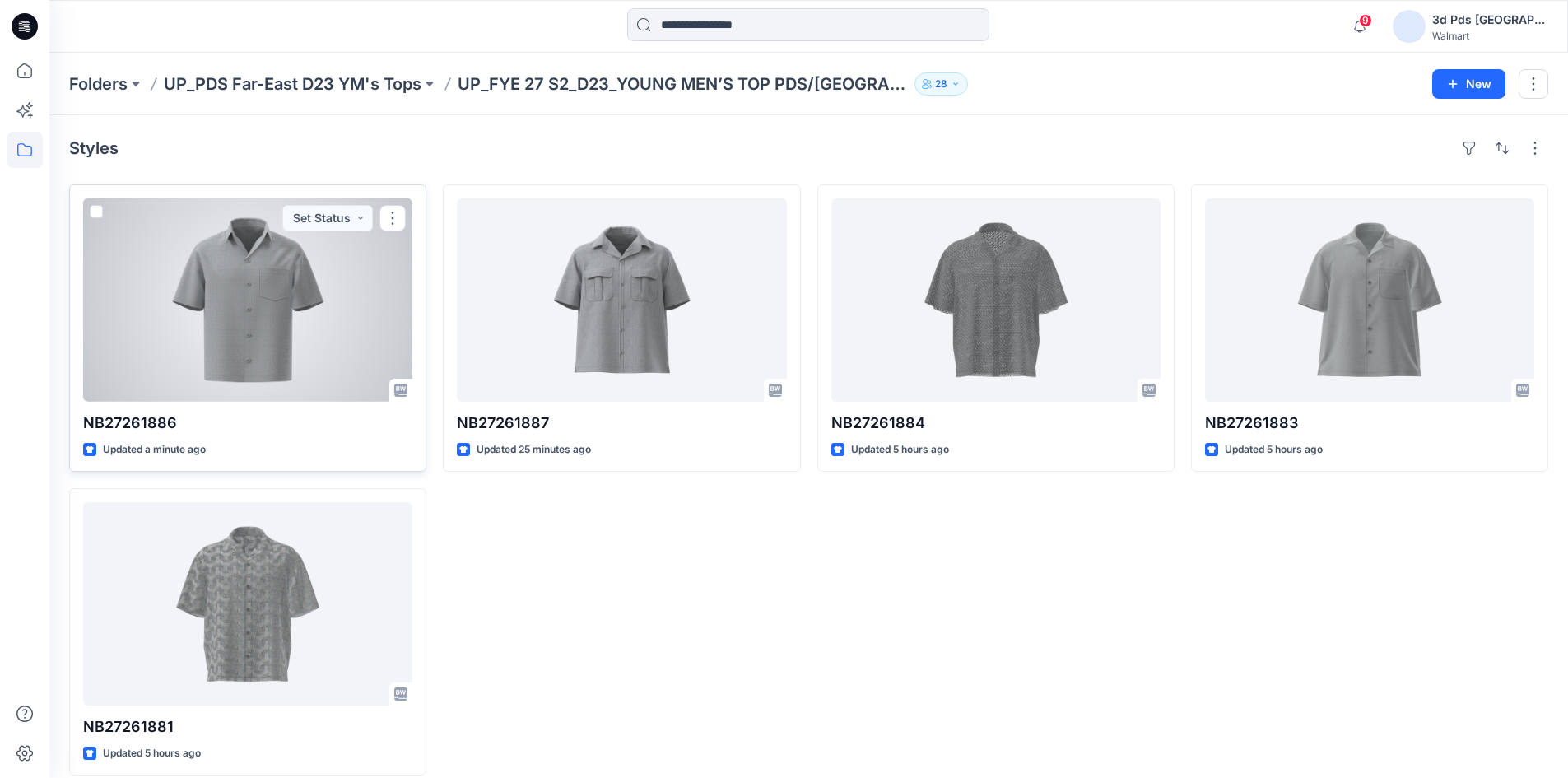
click at [261, 349] on div at bounding box center [248, 300] width 329 height 203
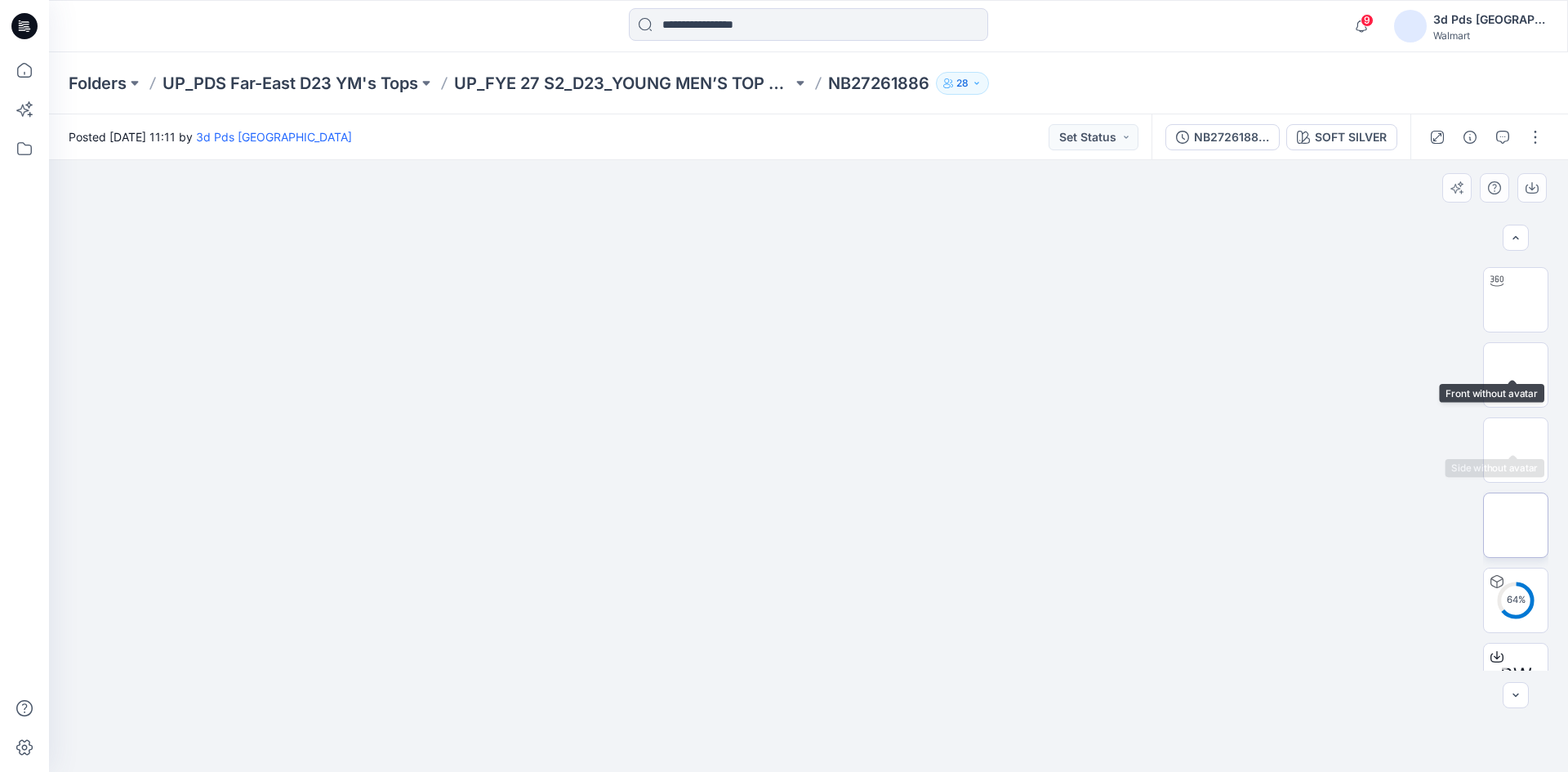
scroll to position [108, 0]
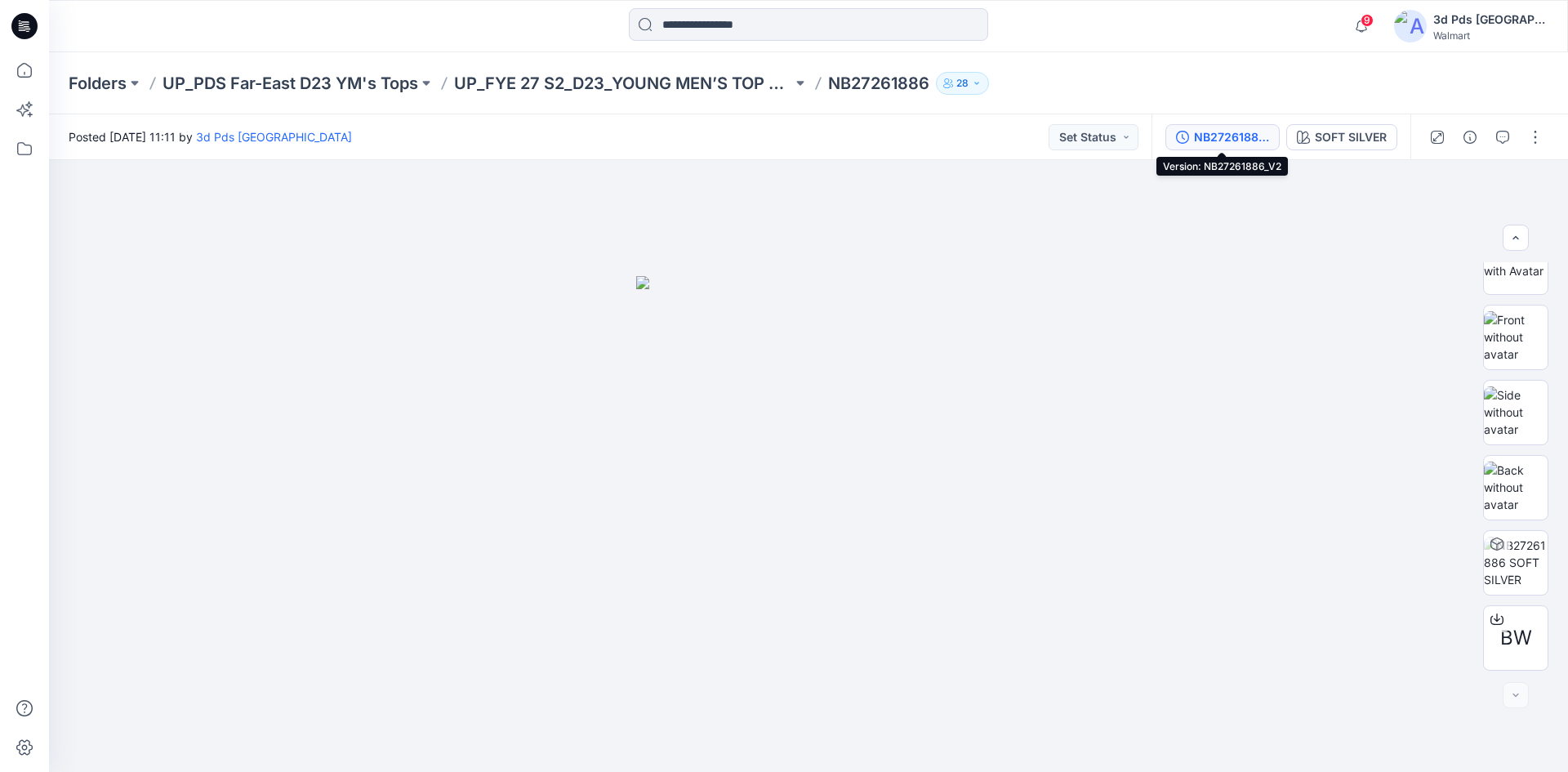
click at [1243, 144] on div "NB27261886_V2" at bounding box center [1232, 137] width 75 height 18
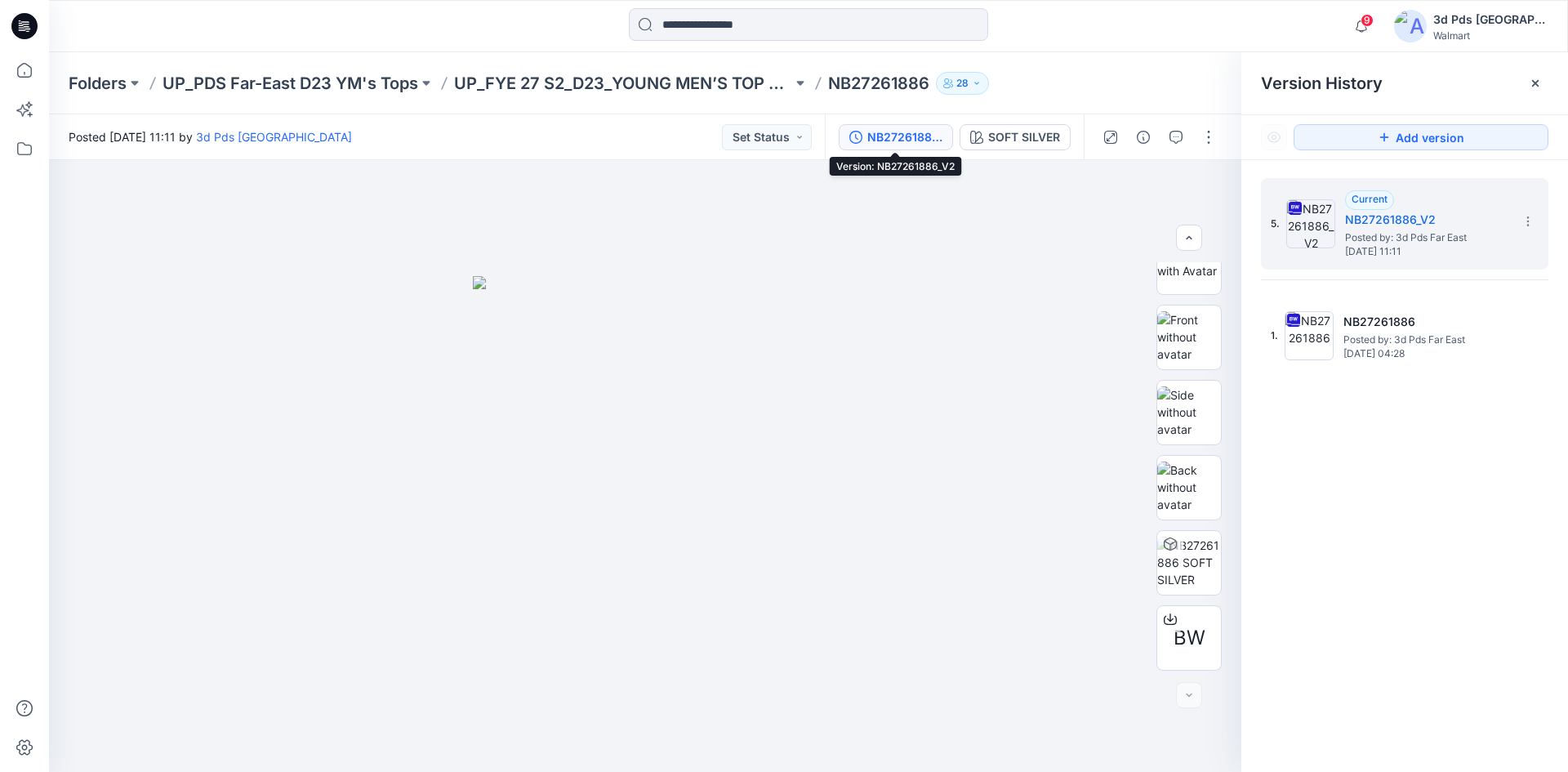
click at [892, 139] on div "NB27261886_V2" at bounding box center [905, 137] width 75 height 18
